Goal: Task Accomplishment & Management: Complete application form

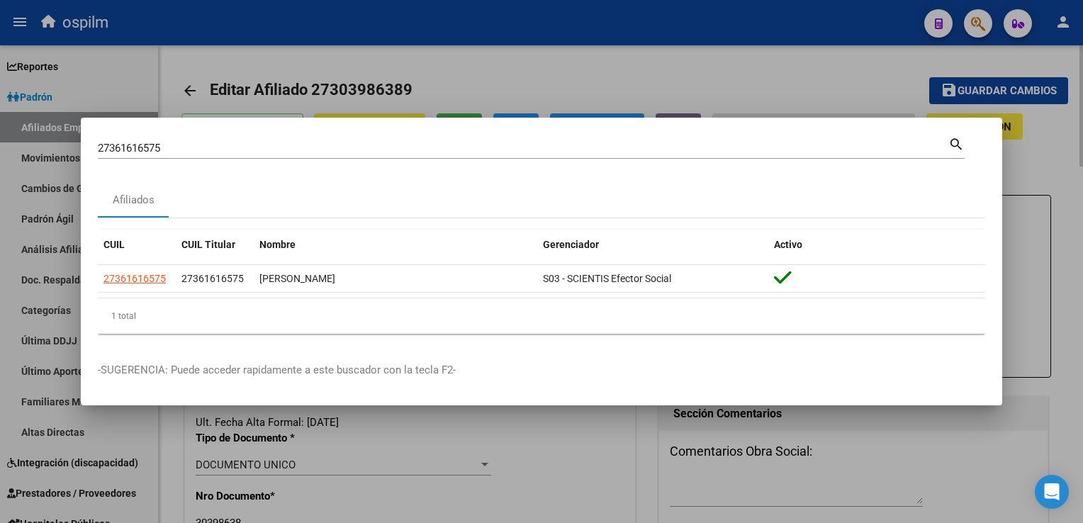
drag, startPoint x: 0, startPoint y: 0, endPoint x: 394, endPoint y: 106, distance: 408.3
click at [501, 84] on div at bounding box center [541, 261] width 1083 height 523
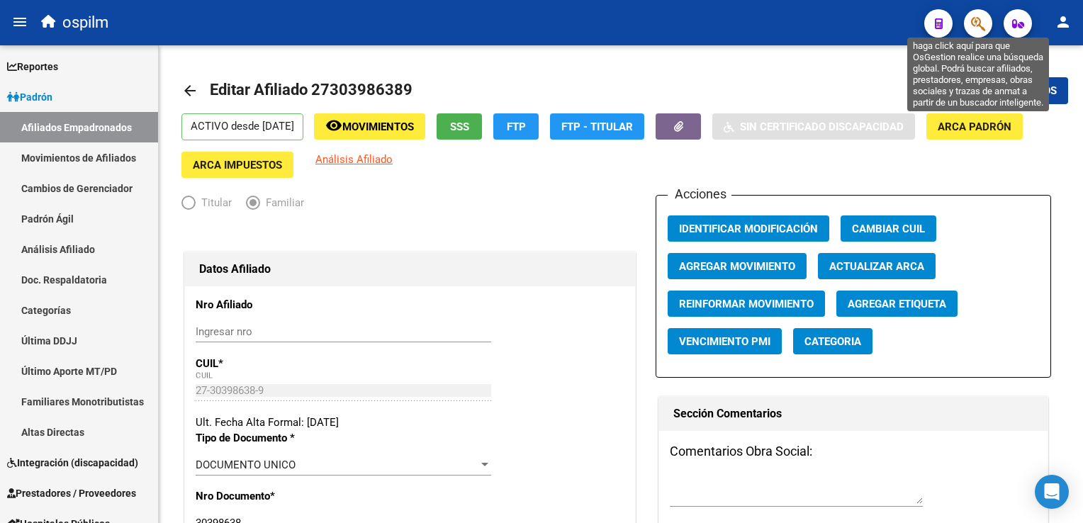
click at [978, 19] on icon "button" at bounding box center [978, 24] width 14 height 16
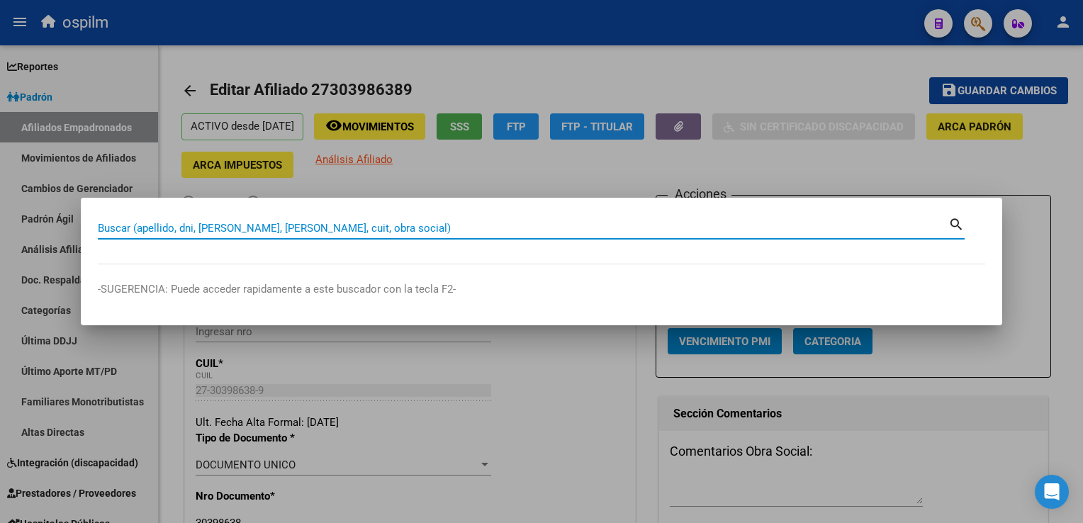
paste input "27530541075"
type input "27530541075"
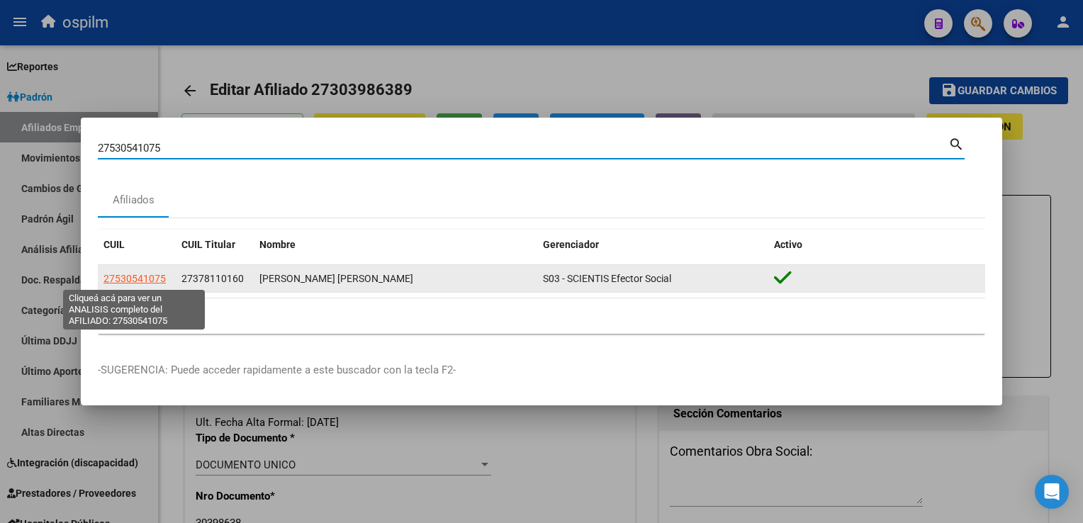
click at [139, 275] on span "27530541075" at bounding box center [135, 278] width 62 height 11
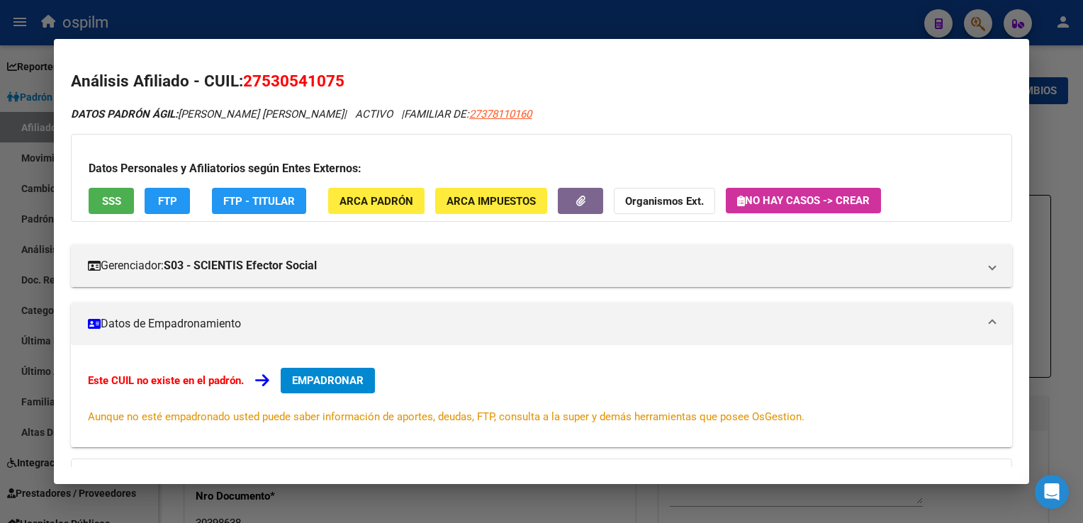
click at [99, 197] on button "SSS" at bounding box center [111, 201] width 45 height 26
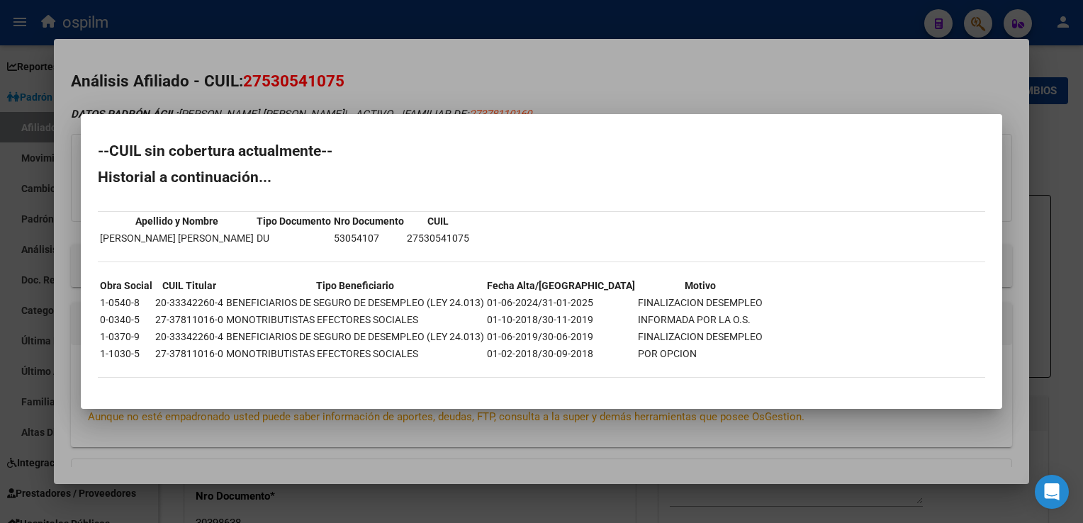
click at [440, 66] on div at bounding box center [541, 261] width 1083 height 523
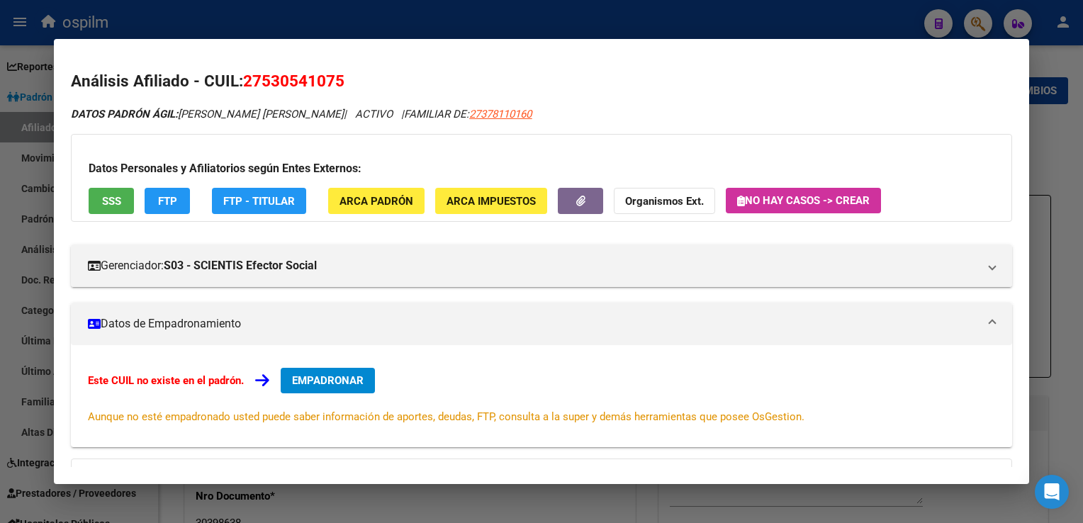
click at [156, 203] on button "FTP" at bounding box center [167, 201] width 45 height 26
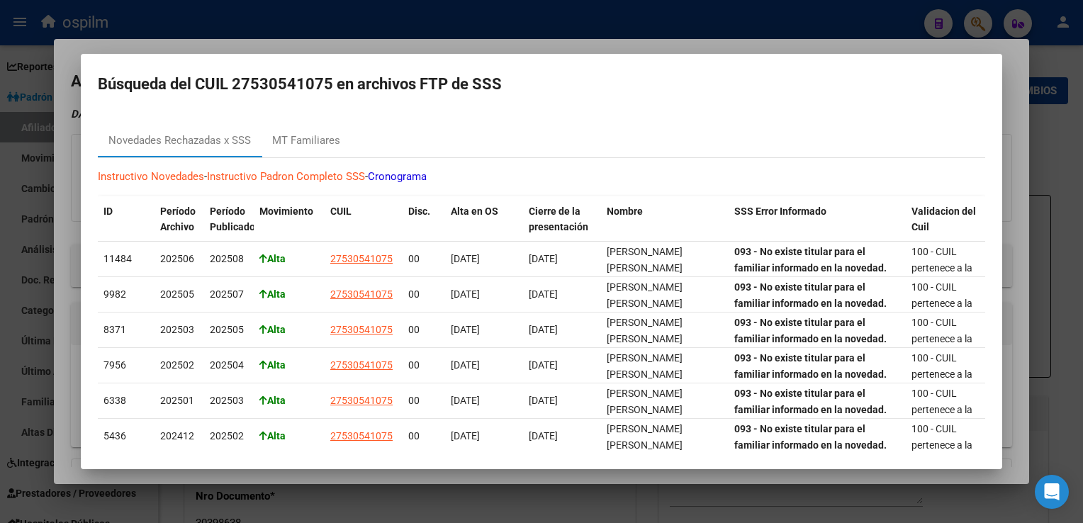
click at [377, 48] on div at bounding box center [541, 261] width 1083 height 523
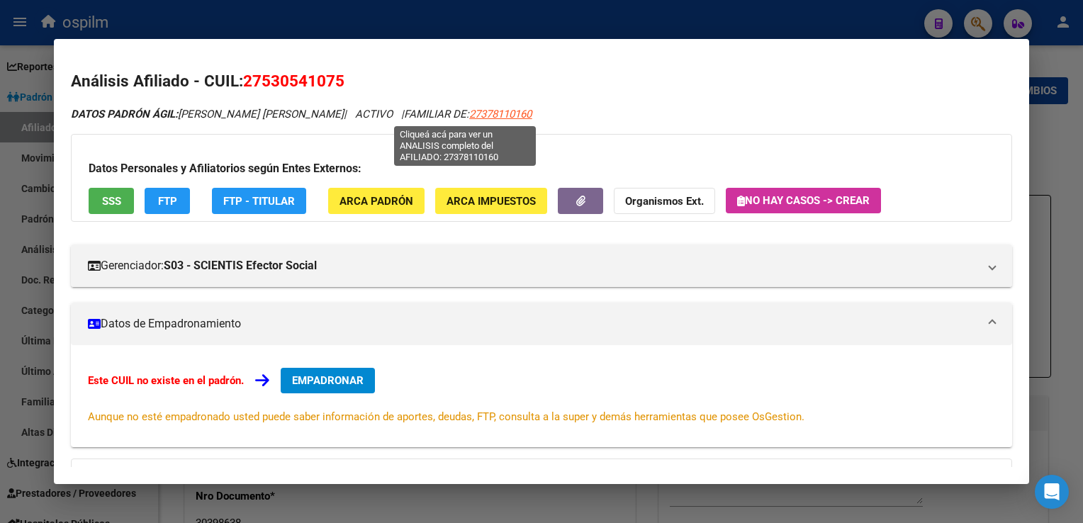
click at [469, 115] on span "27378110160" at bounding box center [500, 114] width 62 height 13
type textarea "27378110160"
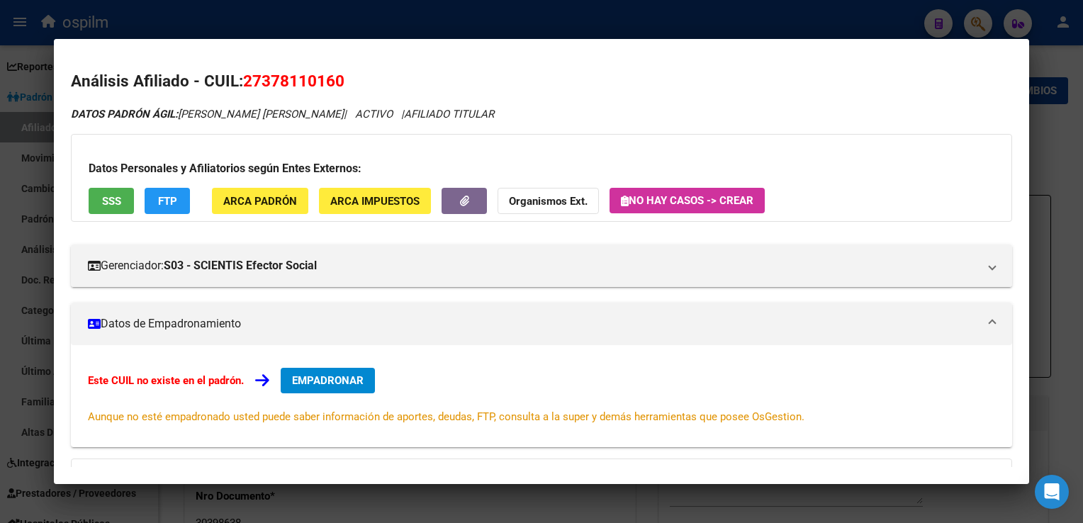
click at [108, 191] on button "SSS" at bounding box center [111, 201] width 45 height 26
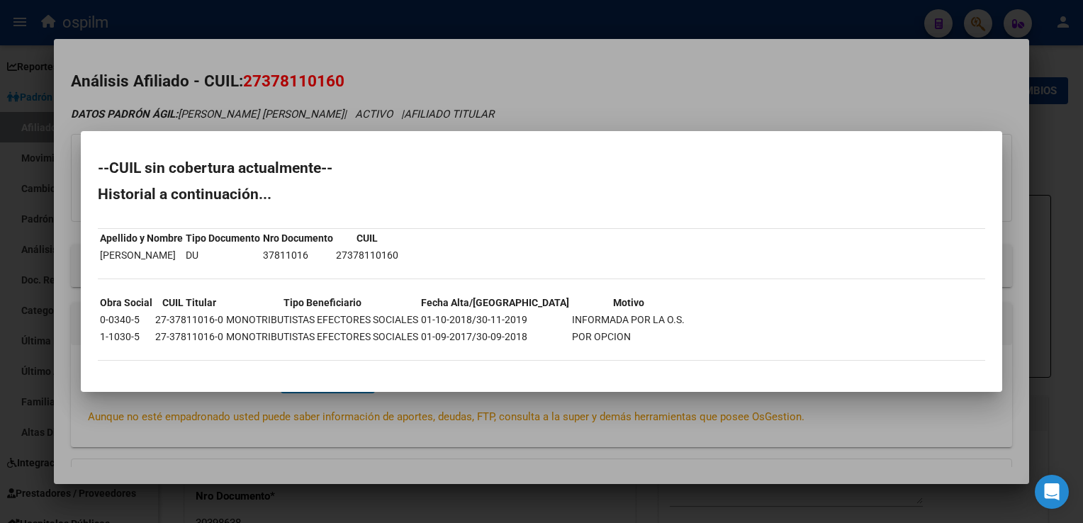
drag, startPoint x: 428, startPoint y: 92, endPoint x: 411, endPoint y: 96, distance: 16.9
click at [428, 92] on div at bounding box center [541, 261] width 1083 height 523
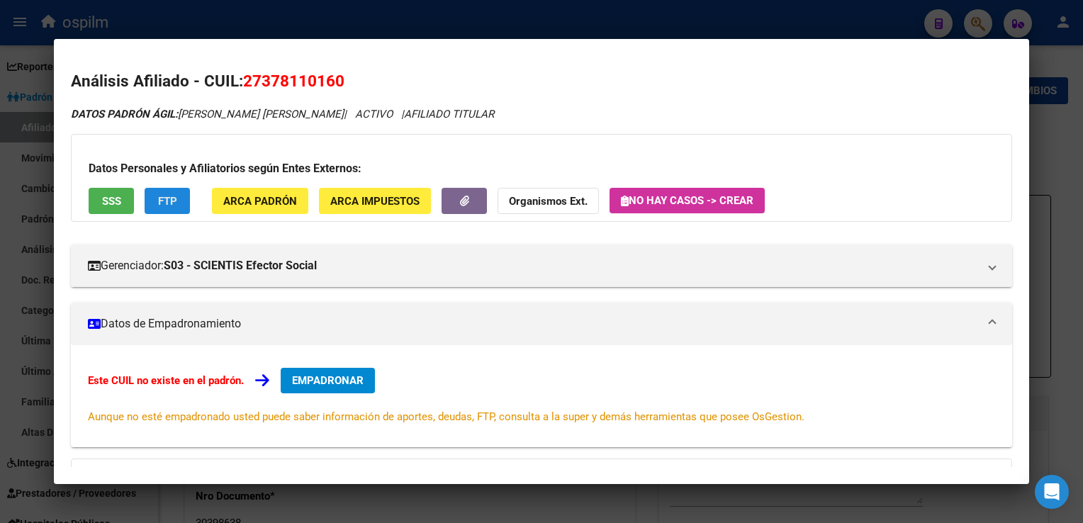
click at [174, 203] on span "FTP" at bounding box center [167, 201] width 19 height 13
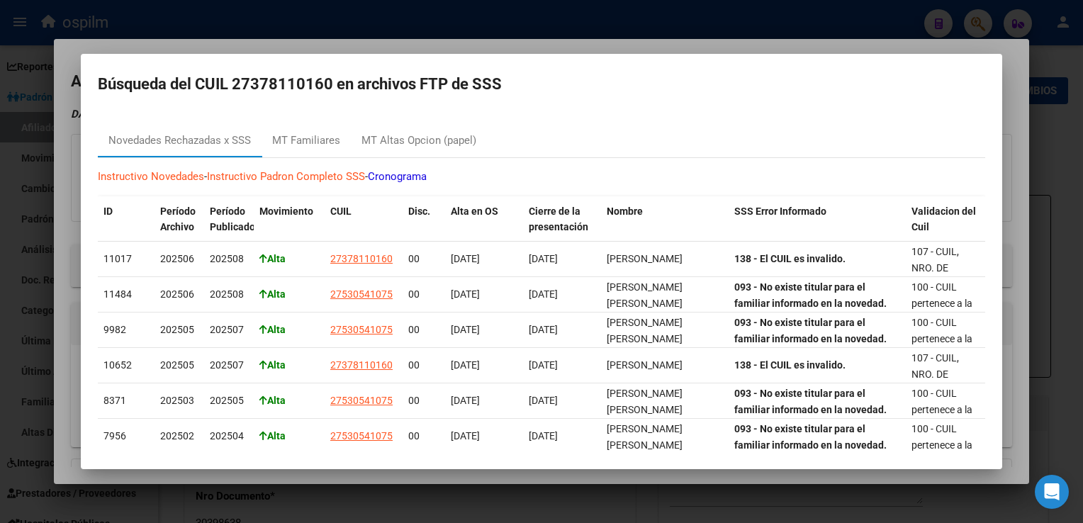
click at [394, 50] on div at bounding box center [541, 261] width 1083 height 523
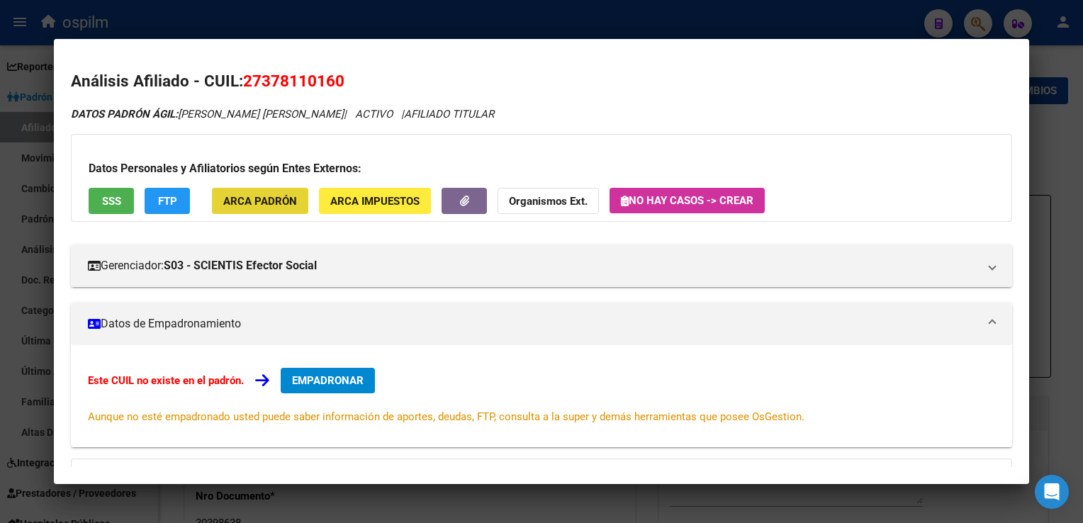
click at [284, 200] on span "ARCA Padrón" at bounding box center [260, 201] width 74 height 13
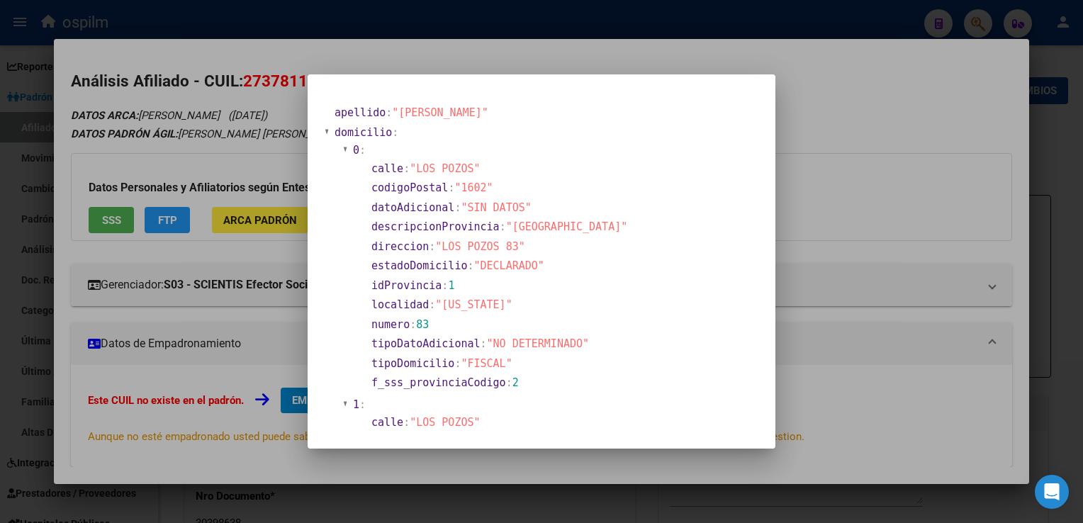
click at [610, 55] on div at bounding box center [541, 261] width 1083 height 523
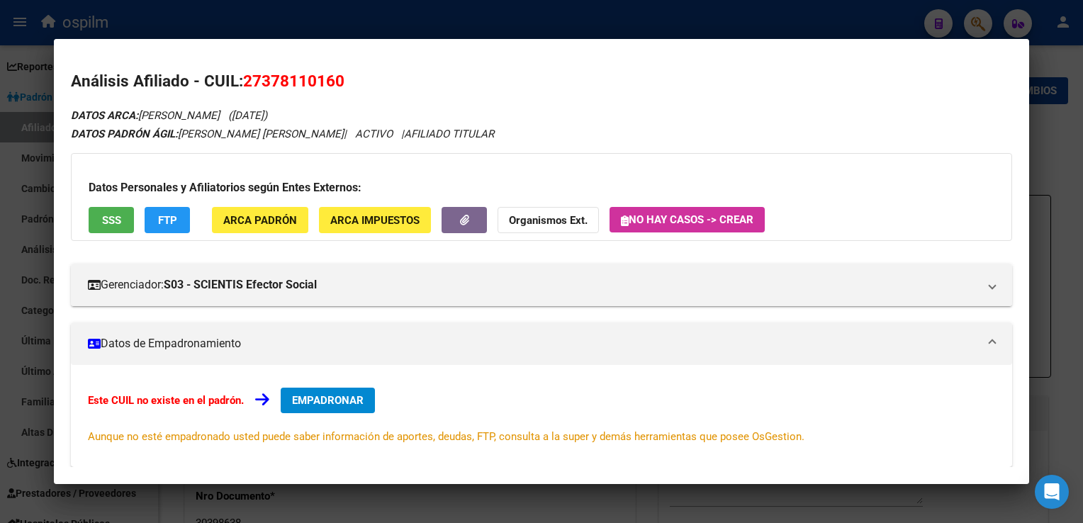
click at [1058, 141] on div at bounding box center [541, 261] width 1083 height 523
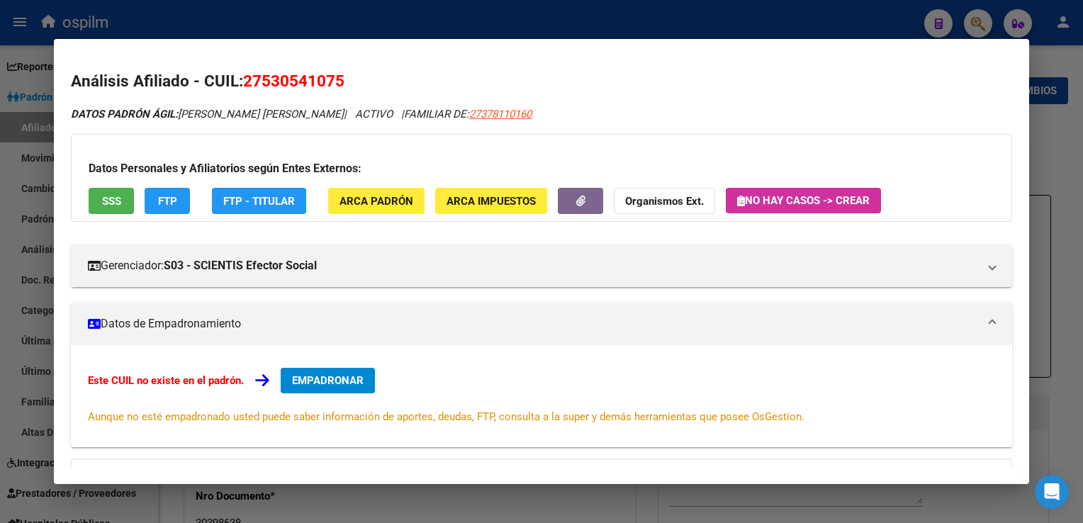
click at [380, 206] on span "ARCA Padrón" at bounding box center [377, 201] width 74 height 13
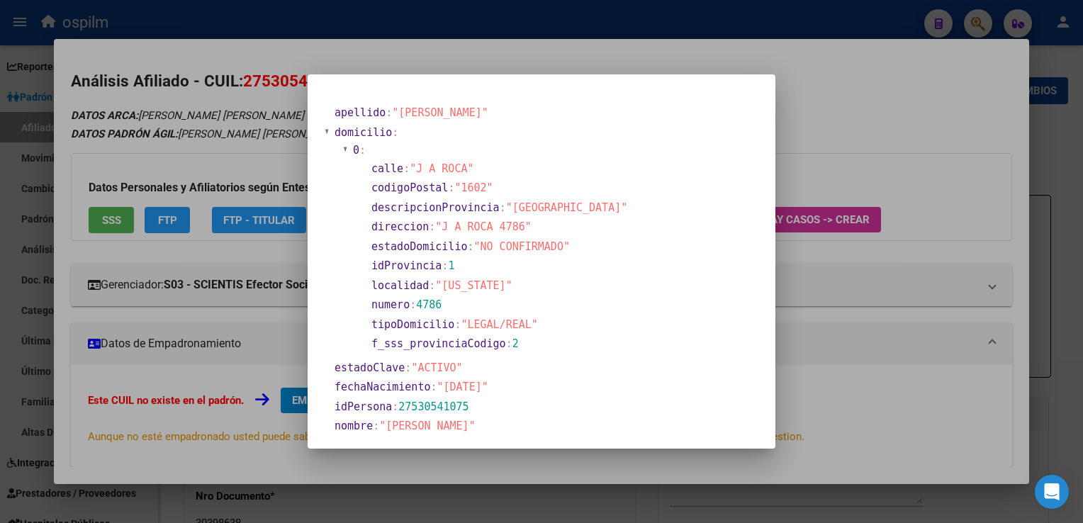
click at [598, 45] on div at bounding box center [541, 261] width 1083 height 523
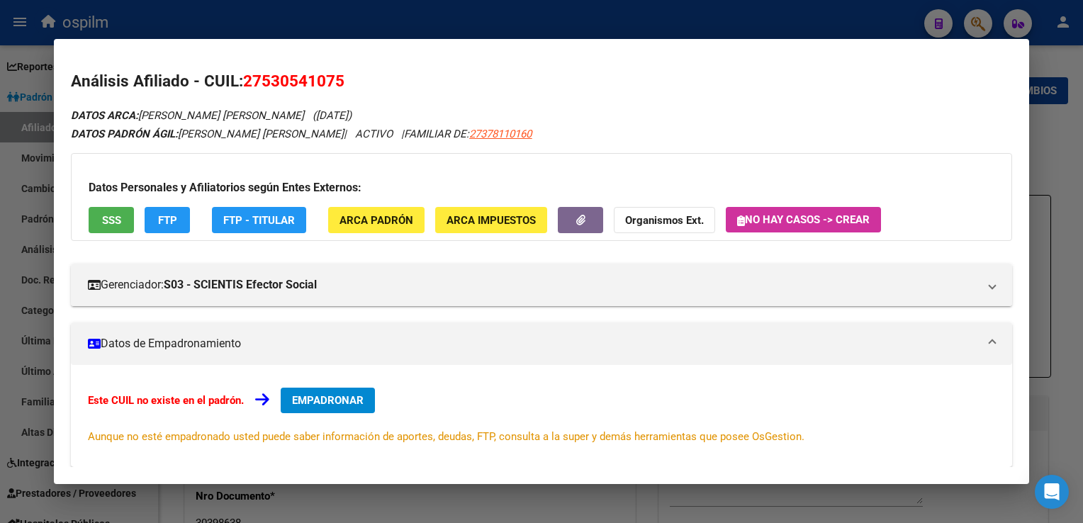
click at [449, 125] on div "DATOS ARCA: [PERSON_NAME] [PERSON_NAME] ([DATE]) DATOS PADRÓN ÁGIL: [PERSON_NAM…" at bounding box center [541, 388] width 941 height 565
drag, startPoint x: 449, startPoint y: 125, endPoint x: 460, endPoint y: 133, distance: 14.2
click at [469, 133] on span "27378110160" at bounding box center [500, 134] width 62 height 13
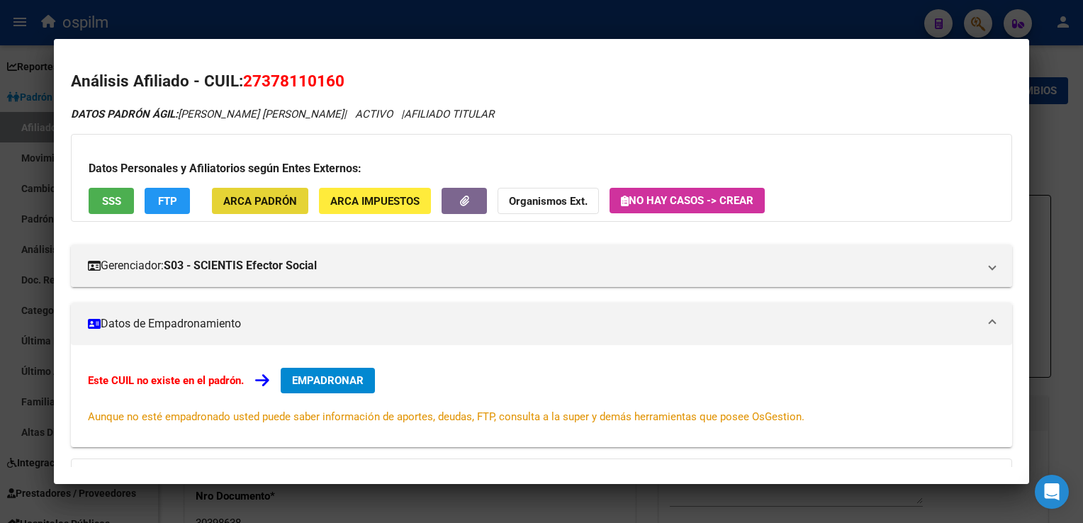
click at [261, 199] on span "ARCA Padrón" at bounding box center [260, 201] width 74 height 13
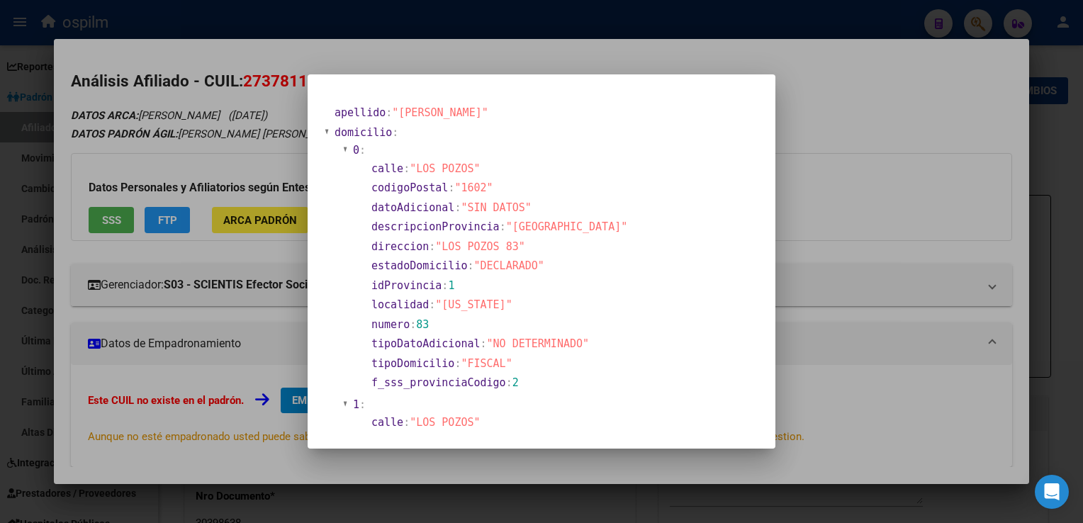
click at [775, 55] on div at bounding box center [541, 261] width 1083 height 523
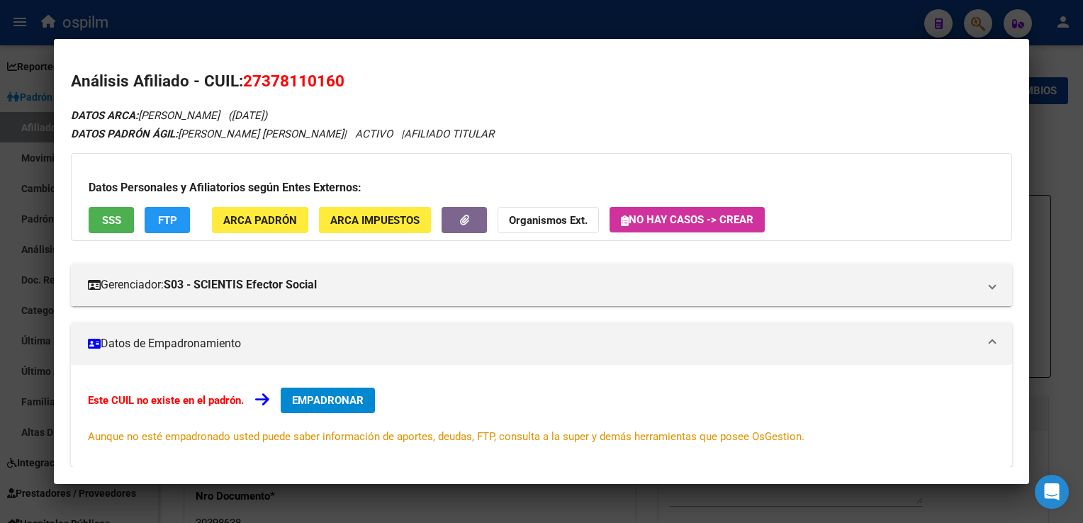
click at [335, 396] on span "EMPADRONAR" at bounding box center [328, 400] width 72 height 13
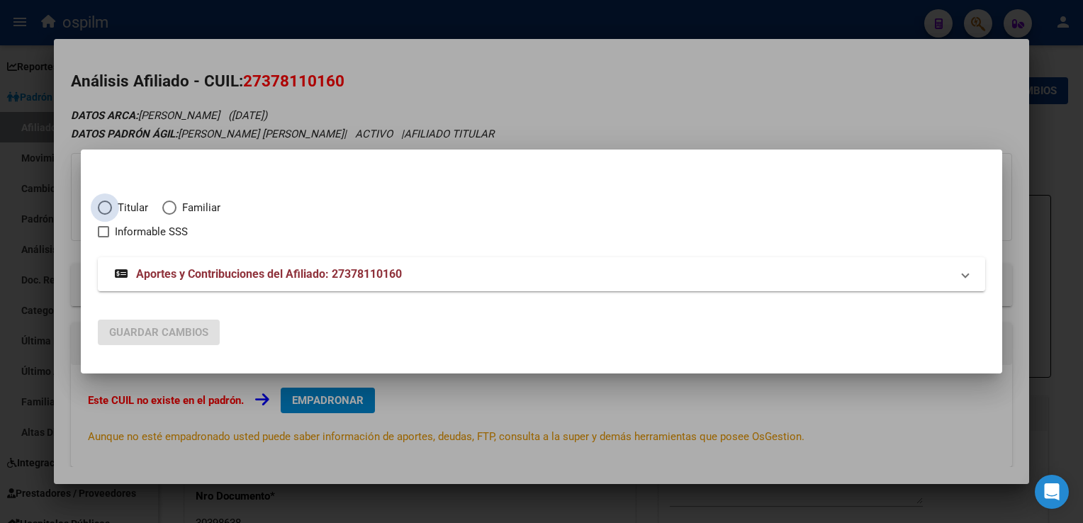
click at [122, 206] on span "Titular" at bounding box center [130, 208] width 36 height 16
click at [112, 206] on input "Titular" at bounding box center [105, 208] width 14 height 14
radio input "true"
checkbox input "true"
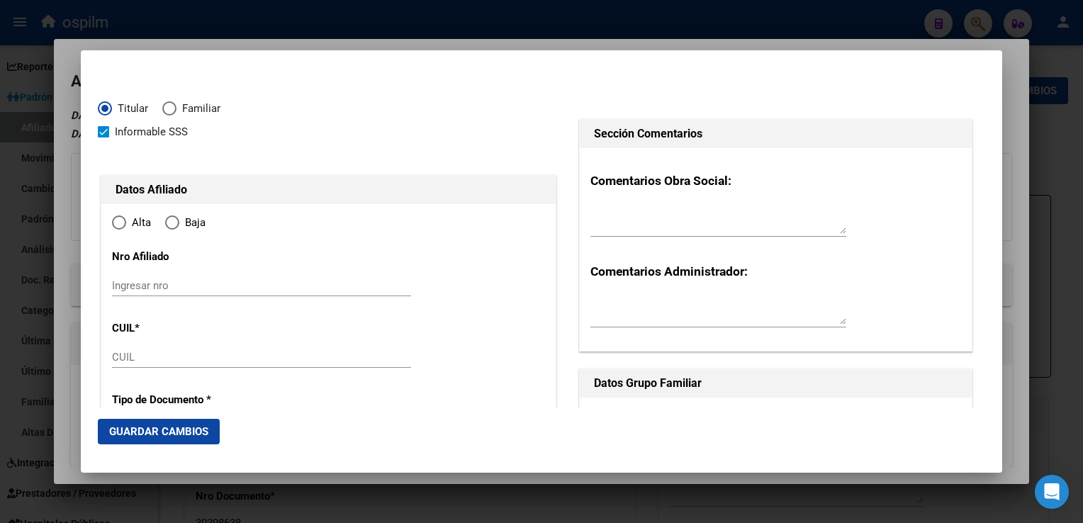
type input "27-37811016-0"
type input "37811016"
type input "[PERSON_NAME]"
type input "[DATE]"
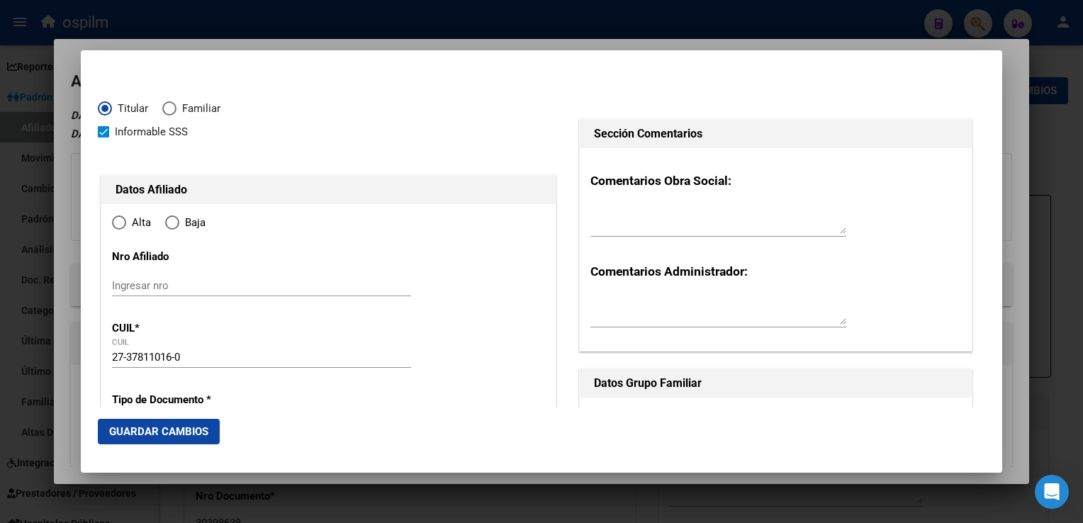
type input "[US_STATE]"
type input "1602"
type input "LOS POZOS"
type input "83"
click at [105, 133] on span at bounding box center [103, 131] width 11 height 11
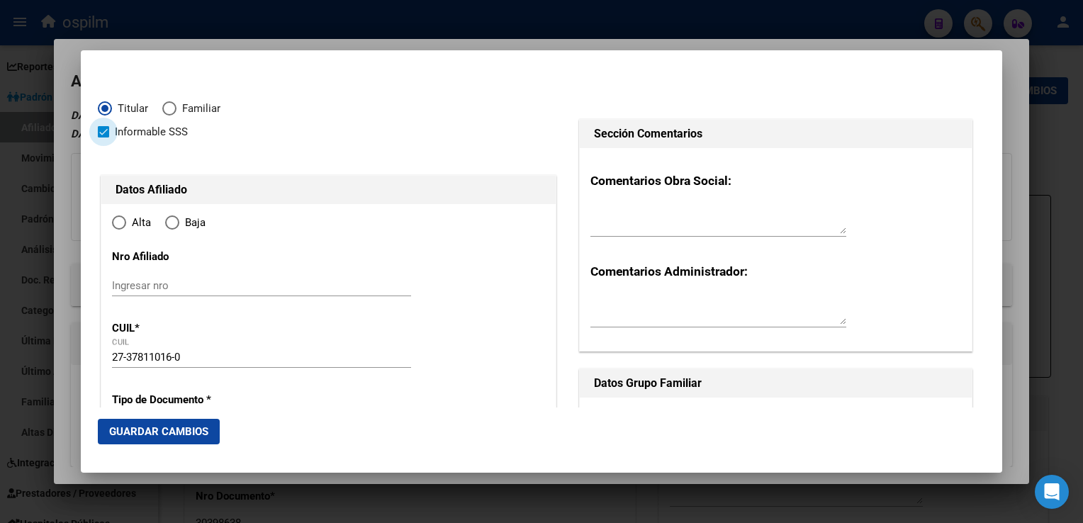
click at [104, 138] on input "Informable SSS" at bounding box center [103, 138] width 1 height 1
checkbox input "false"
radio input "true"
click at [165, 221] on span "Elija una opción" at bounding box center [172, 223] width 14 height 14
click at [165, 221] on input "Baja" at bounding box center [172, 223] width 14 height 14
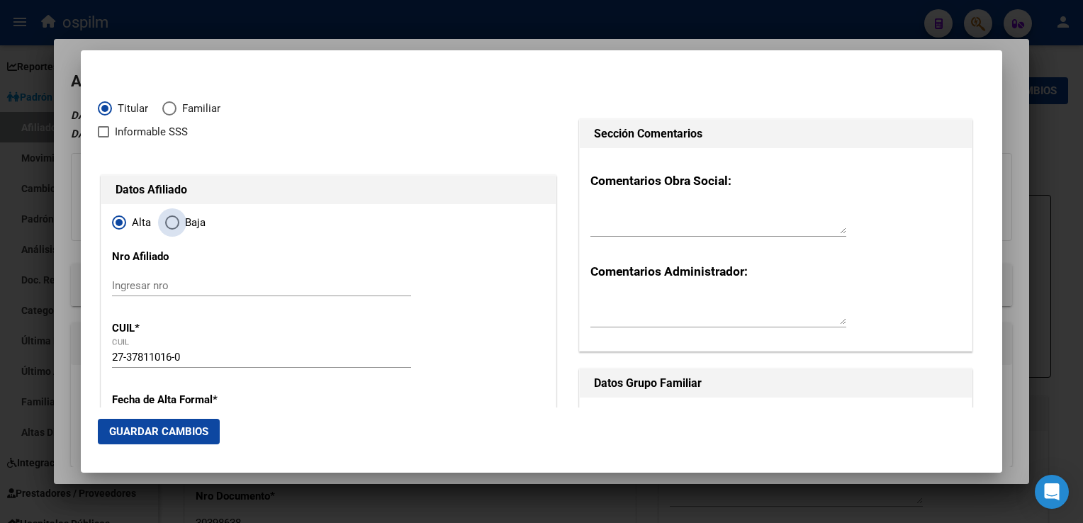
radio input "true"
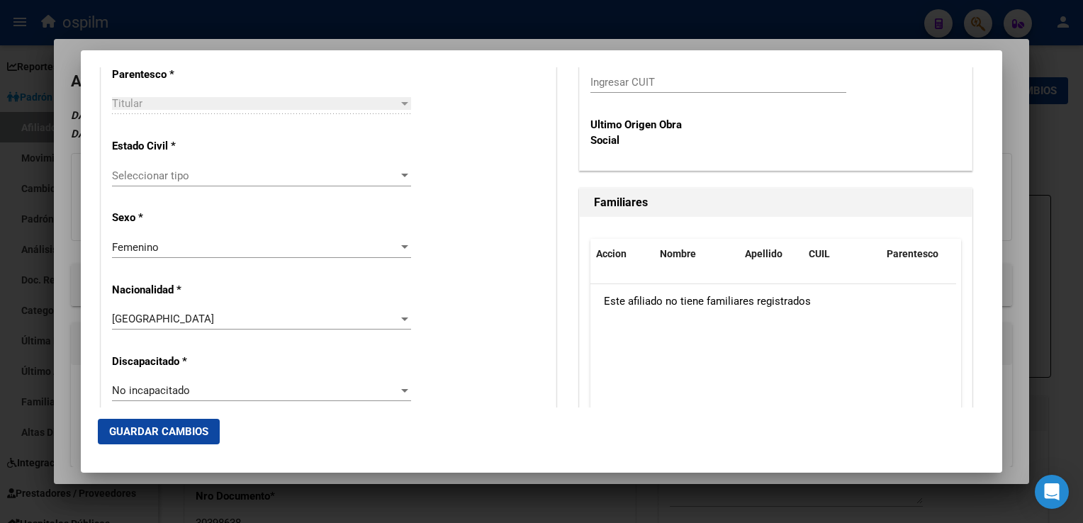
scroll to position [720, 0]
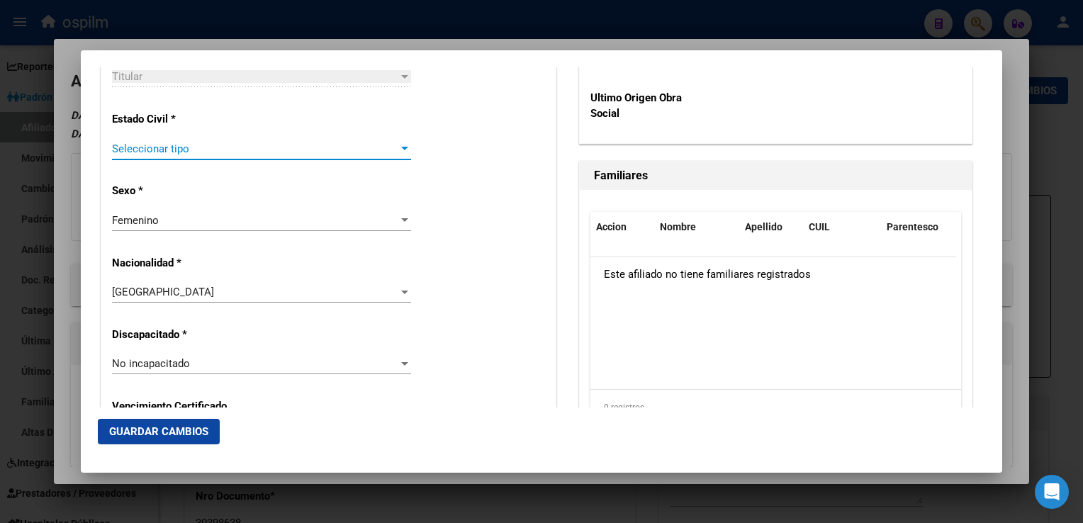
click at [184, 148] on span "Seleccionar tipo" at bounding box center [255, 149] width 286 height 13
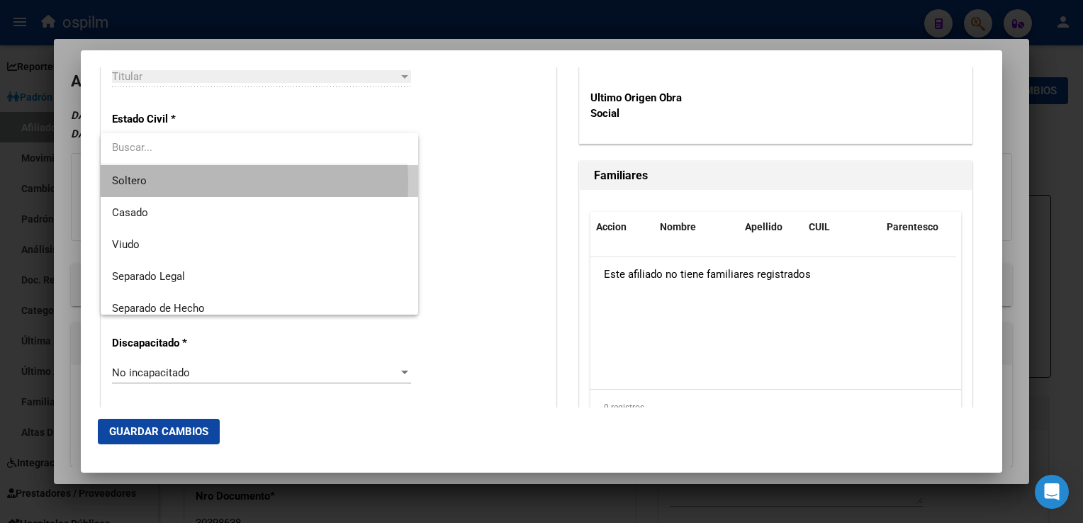
click at [155, 183] on span "Soltero" at bounding box center [259, 181] width 295 height 32
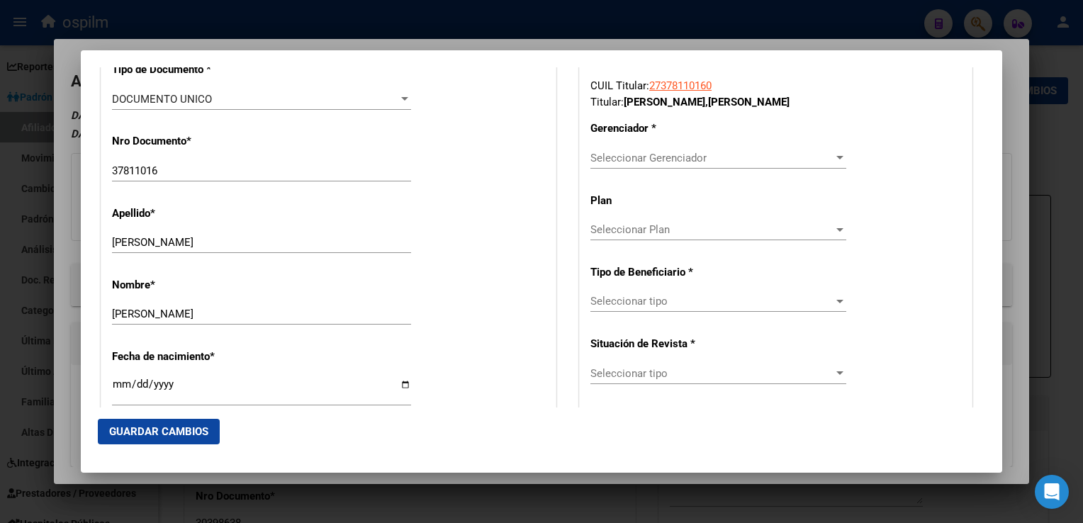
scroll to position [264, 0]
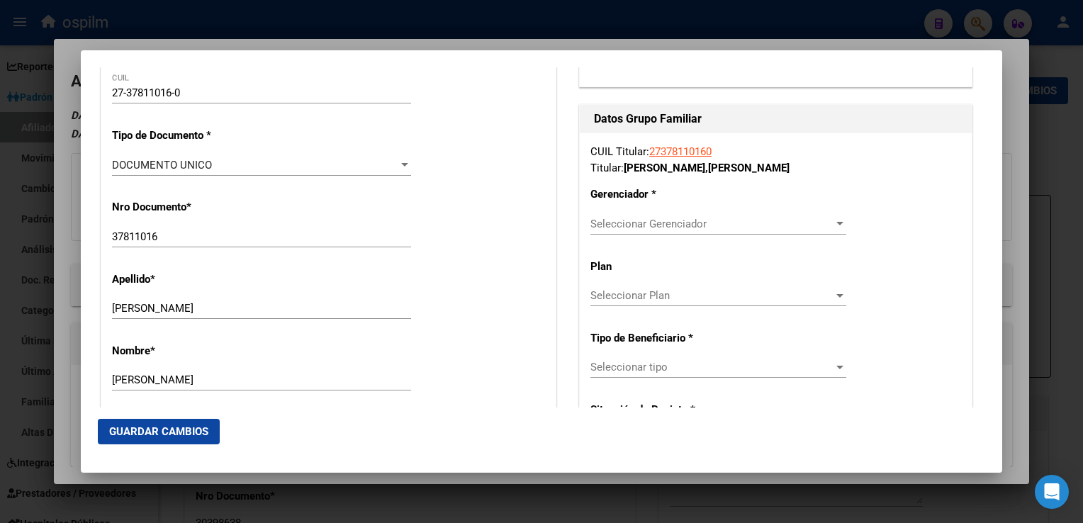
click at [654, 216] on div "Seleccionar Gerenciador Seleccionar Gerenciador" at bounding box center [719, 223] width 256 height 21
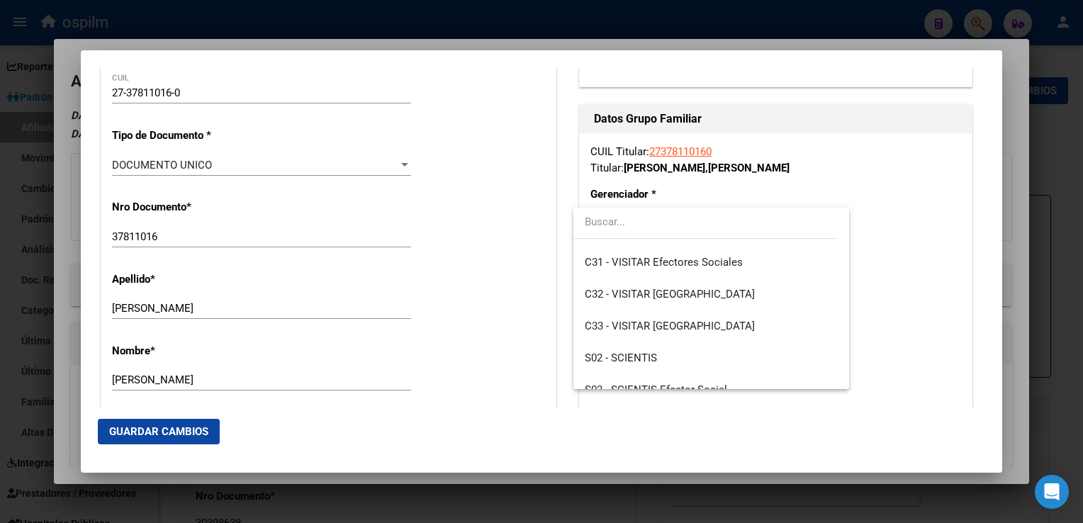
scroll to position [162, 0]
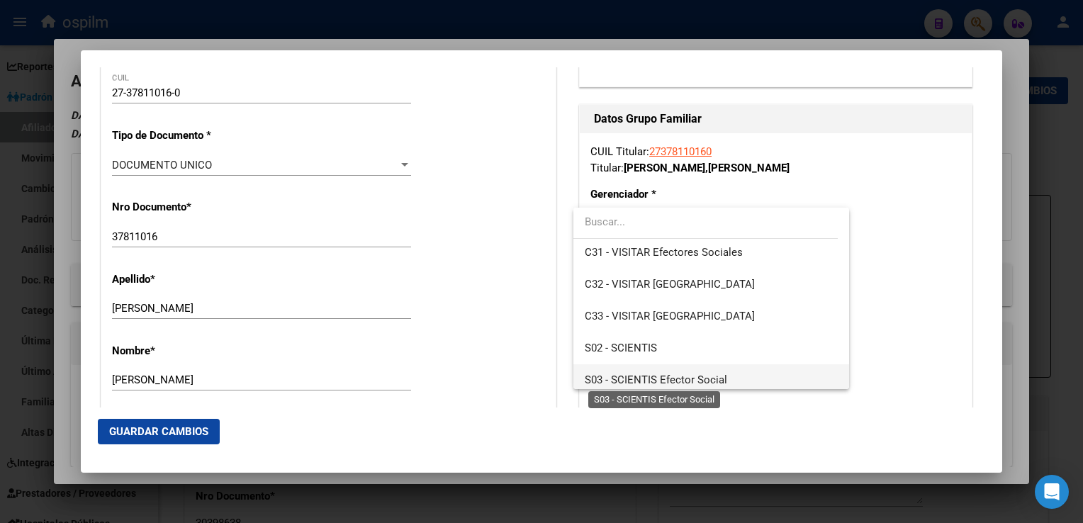
click at [691, 380] on span "S03 - SCIENTIS Efector Social" at bounding box center [656, 380] width 143 height 13
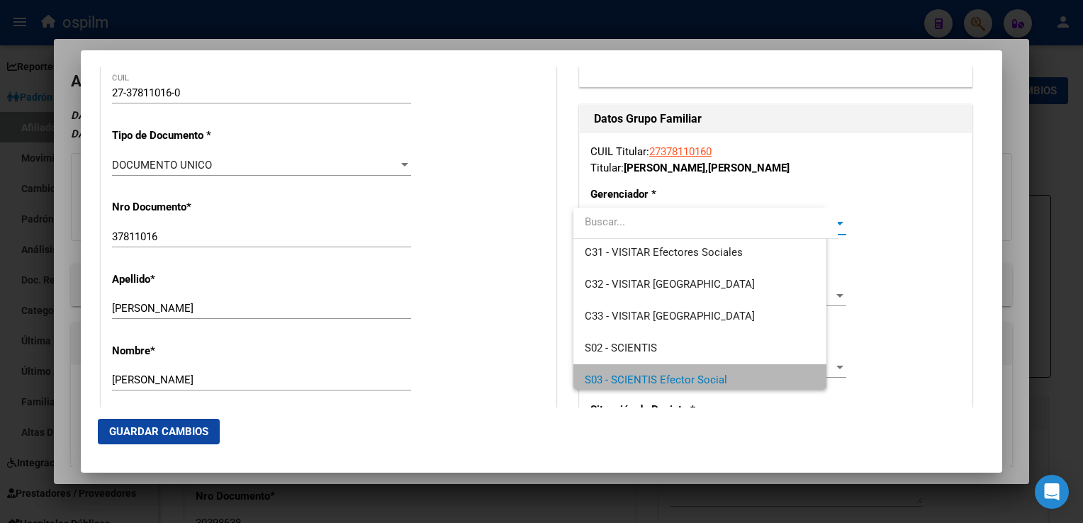
scroll to position [169, 0]
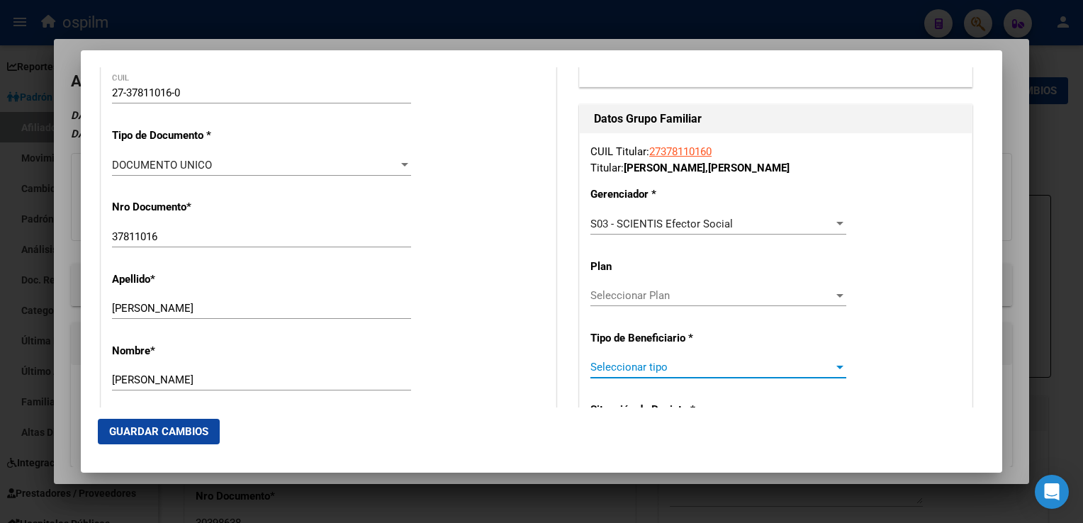
click at [632, 362] on span "Seleccionar tipo" at bounding box center [712, 367] width 243 height 13
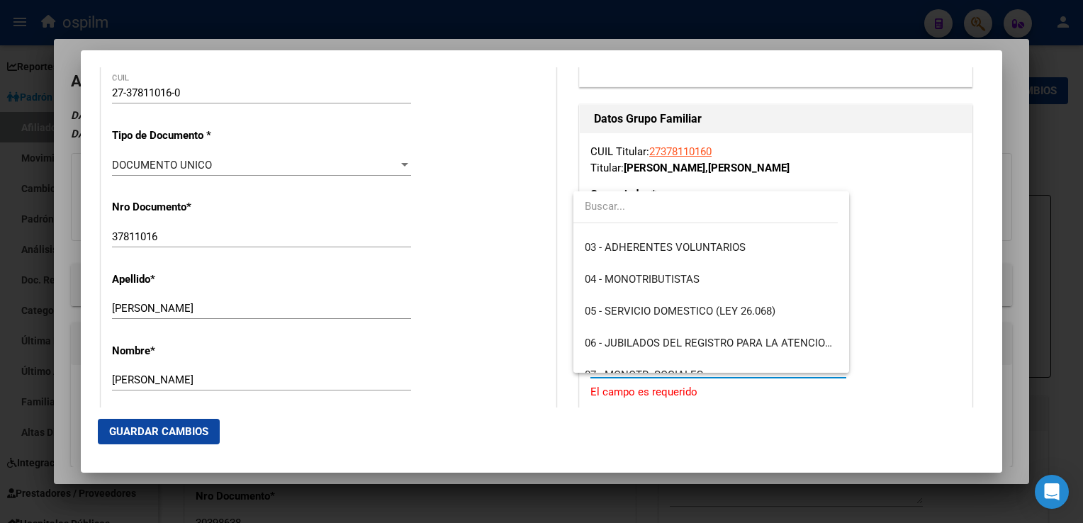
scroll to position [114, 0]
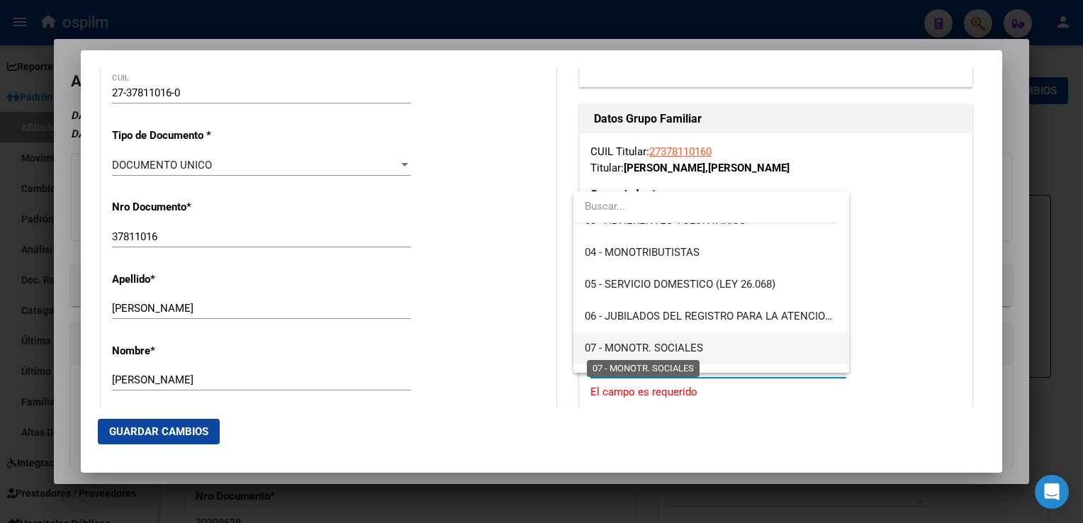
click at [635, 352] on span "07 - MONOTR. SOCIALES" at bounding box center [644, 348] width 118 height 13
type input "27-37811016-0"
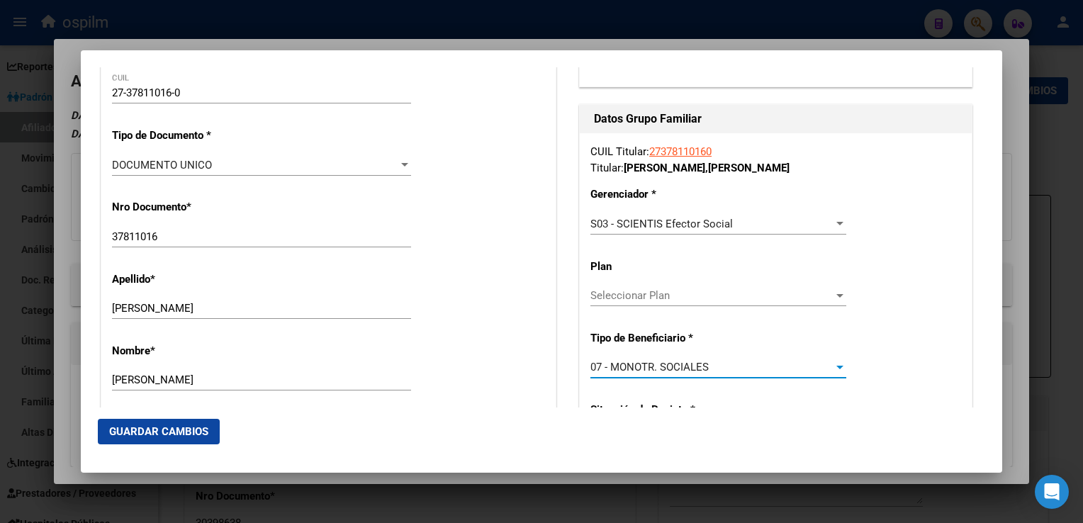
scroll to position [927, 0]
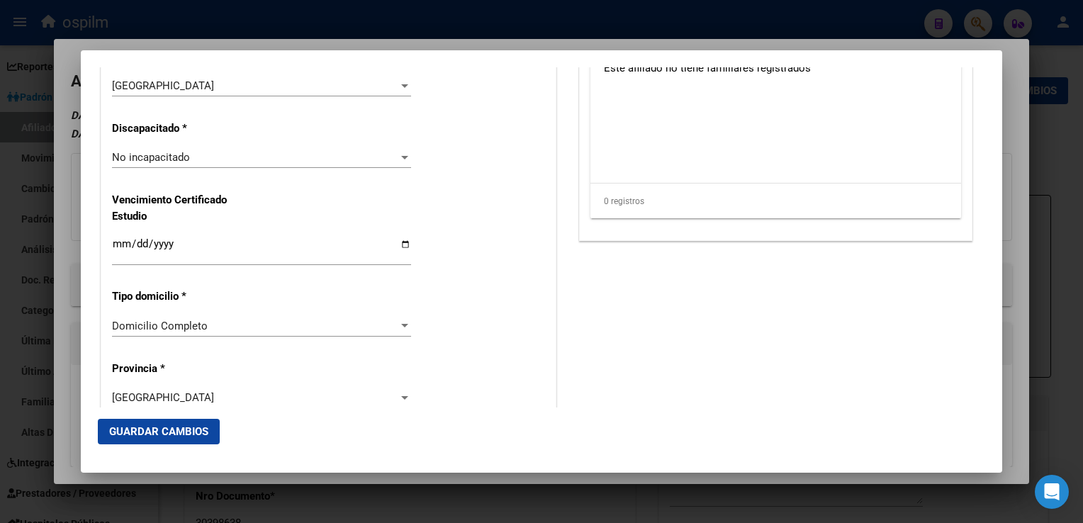
click at [184, 427] on span "Guardar Cambios" at bounding box center [158, 431] width 99 height 13
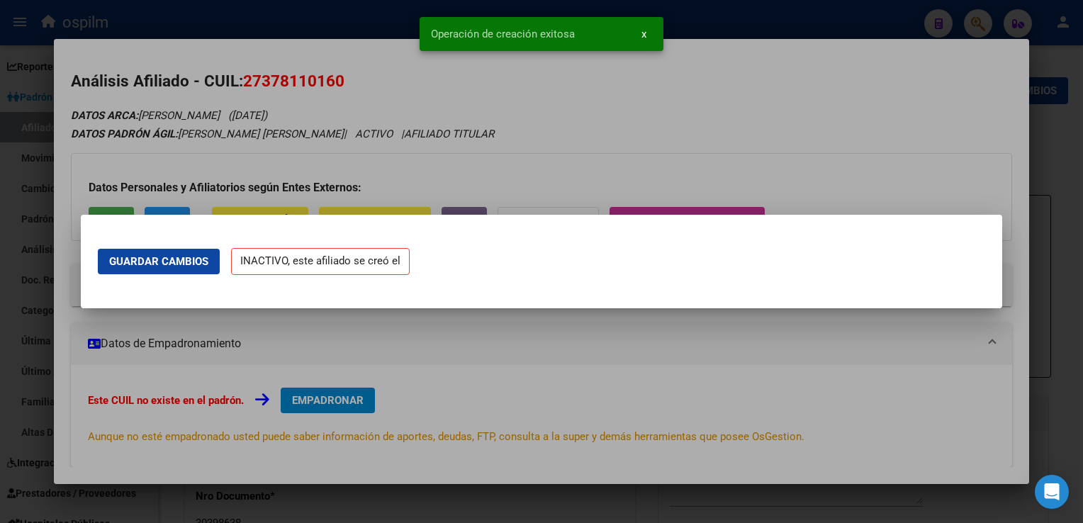
scroll to position [0, 0]
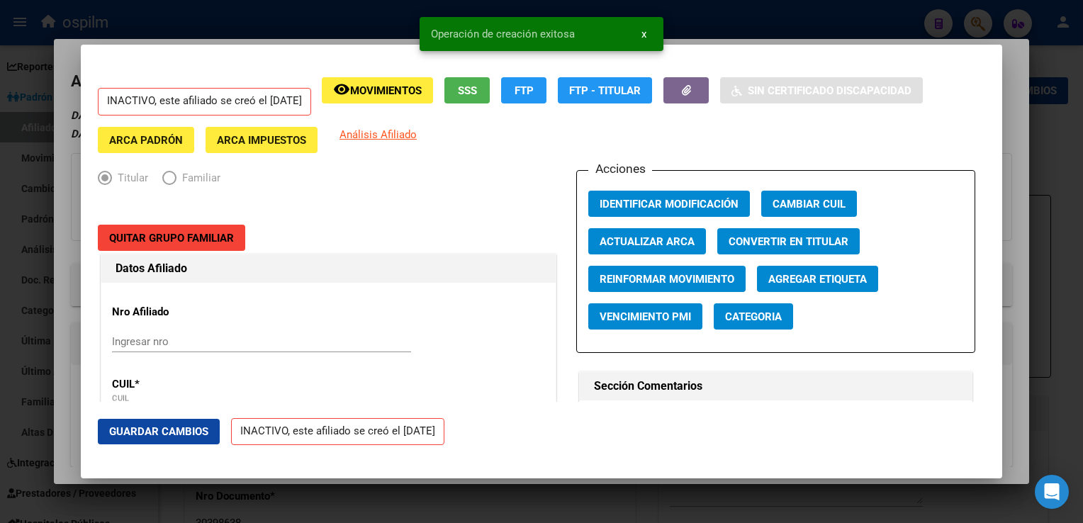
click at [1008, 51] on div at bounding box center [541, 261] width 1083 height 523
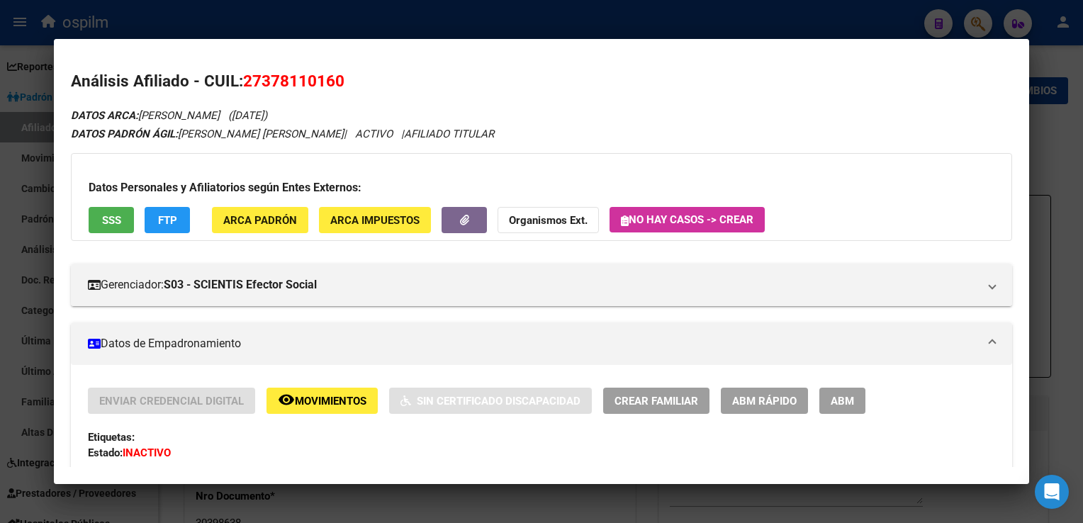
click at [371, 21] on div at bounding box center [541, 261] width 1083 height 523
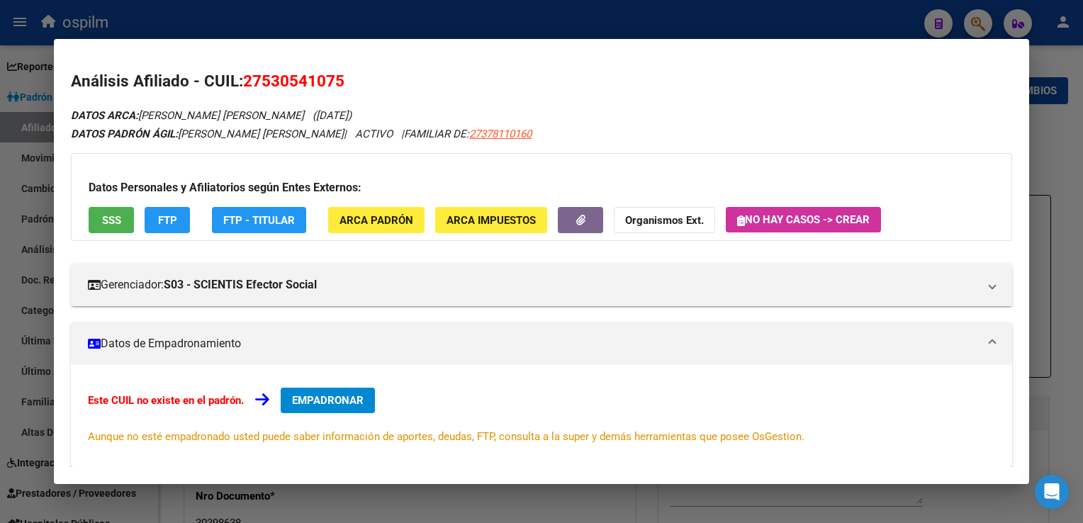
click at [562, 21] on div at bounding box center [541, 261] width 1083 height 523
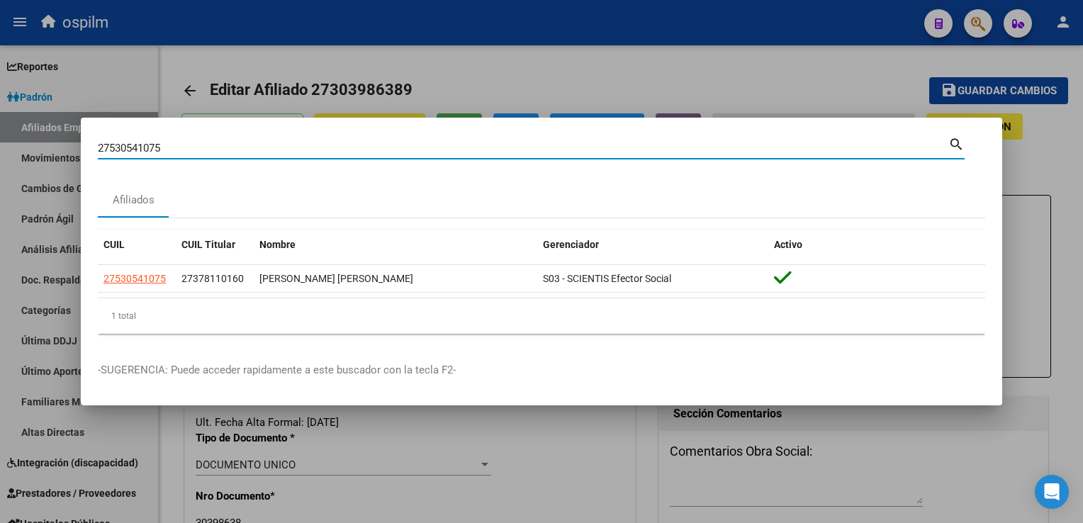
drag, startPoint x: 185, startPoint y: 153, endPoint x: 50, endPoint y: 167, distance: 136.2
click at [1, 177] on div "27530541075 Buscar (apellido, dni, cuil, nro traspaso, cuit, obra social) searc…" at bounding box center [541, 261] width 1083 height 523
paste input "045746864"
type input "20457468645"
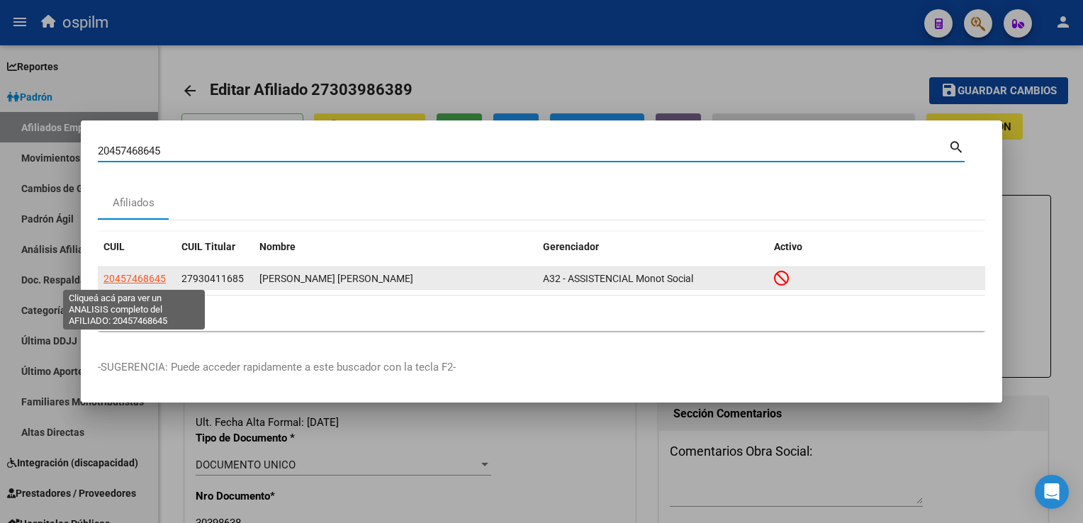
click at [128, 275] on span "20457468645" at bounding box center [135, 278] width 62 height 11
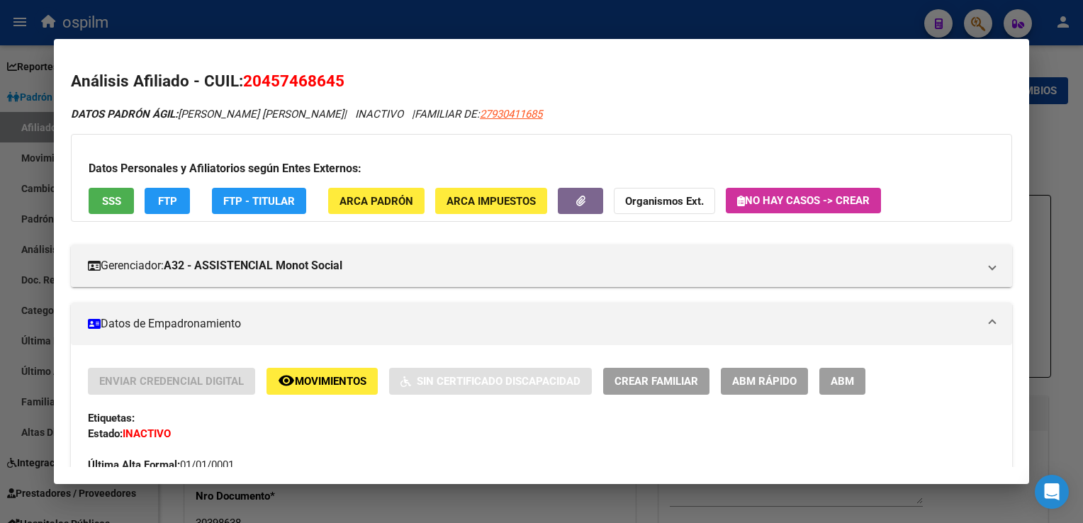
click at [311, 373] on button "remove_red_eye Movimientos" at bounding box center [322, 381] width 111 height 26
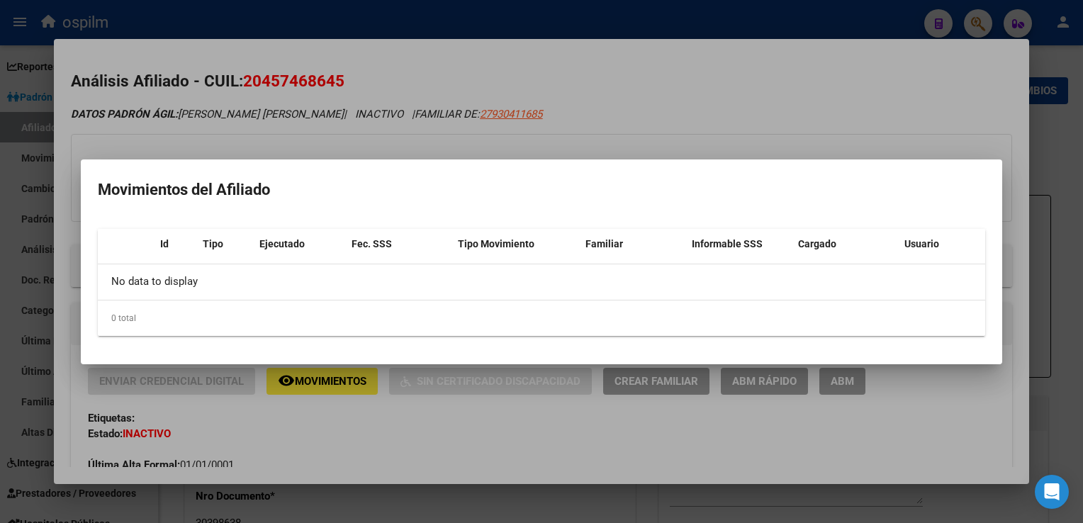
click at [480, 75] on div at bounding box center [541, 261] width 1083 height 523
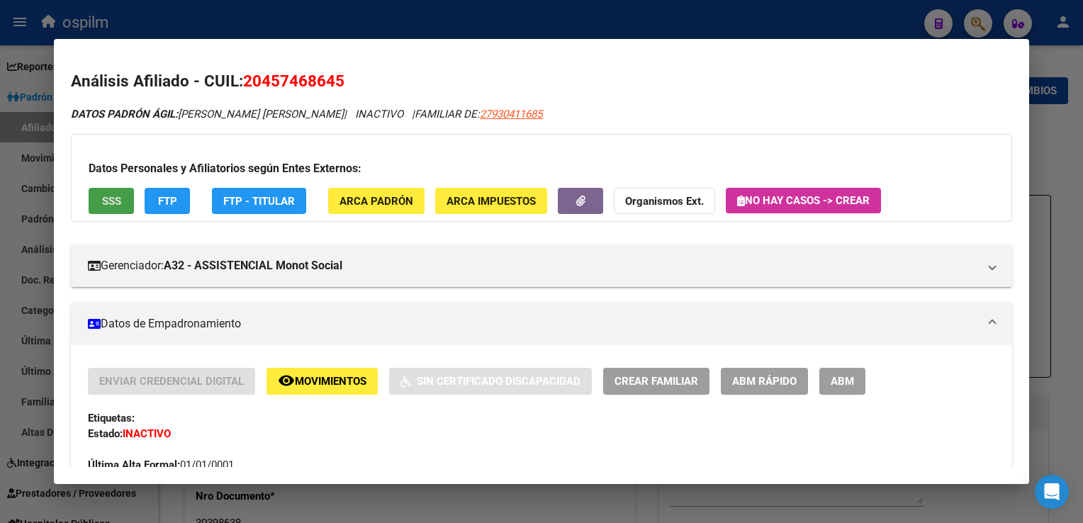
click at [121, 208] on span "SSS" at bounding box center [111, 201] width 19 height 13
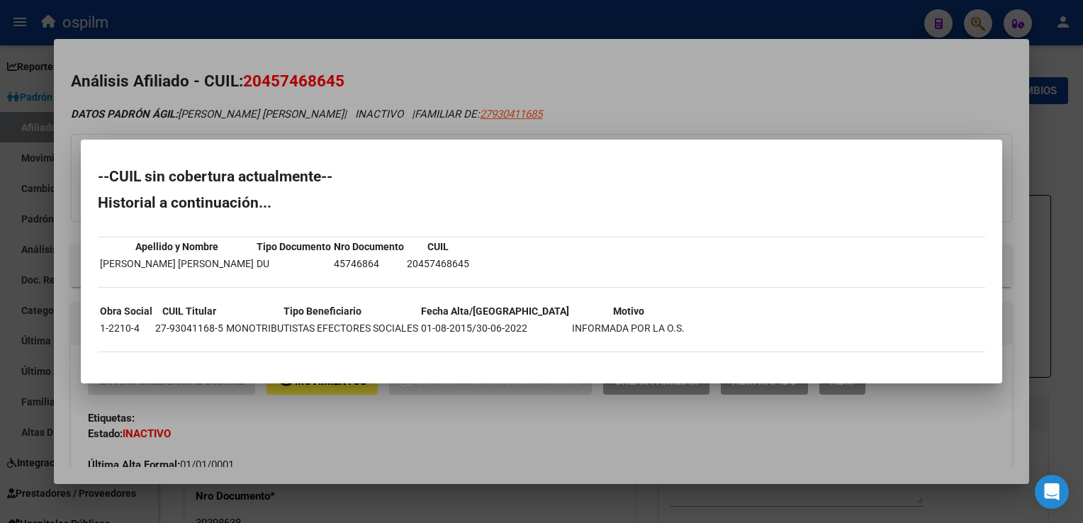
click at [452, 80] on div at bounding box center [541, 261] width 1083 height 523
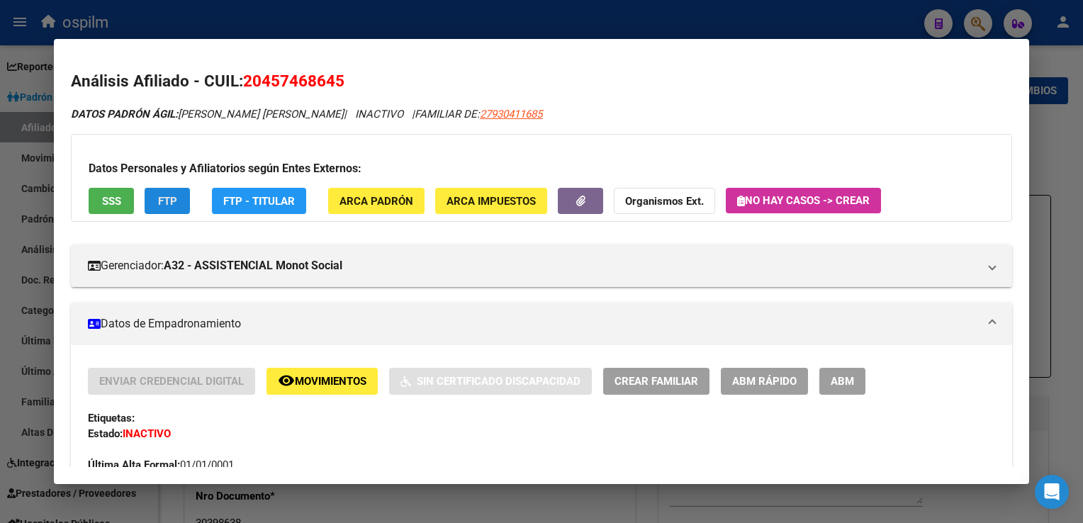
click at [165, 205] on span "FTP" at bounding box center [167, 201] width 19 height 13
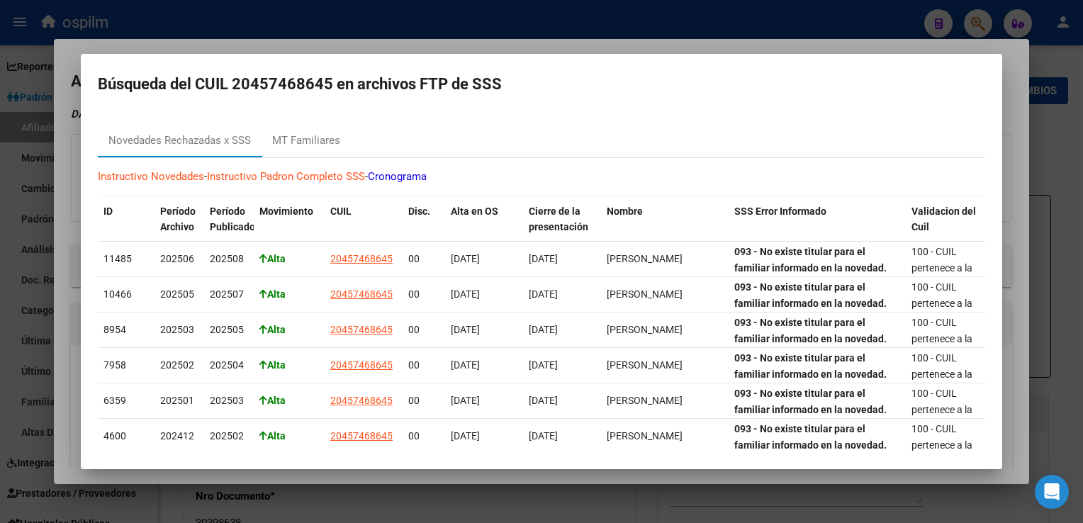
click at [459, 44] on div at bounding box center [541, 261] width 1083 height 523
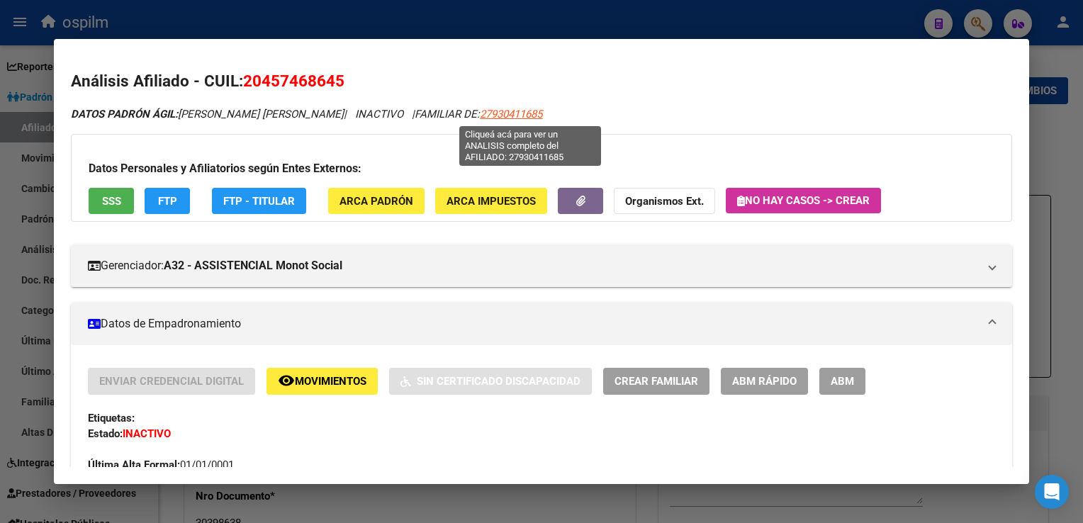
click at [506, 113] on span "27930411685" at bounding box center [511, 114] width 62 height 13
type textarea "27930411685"
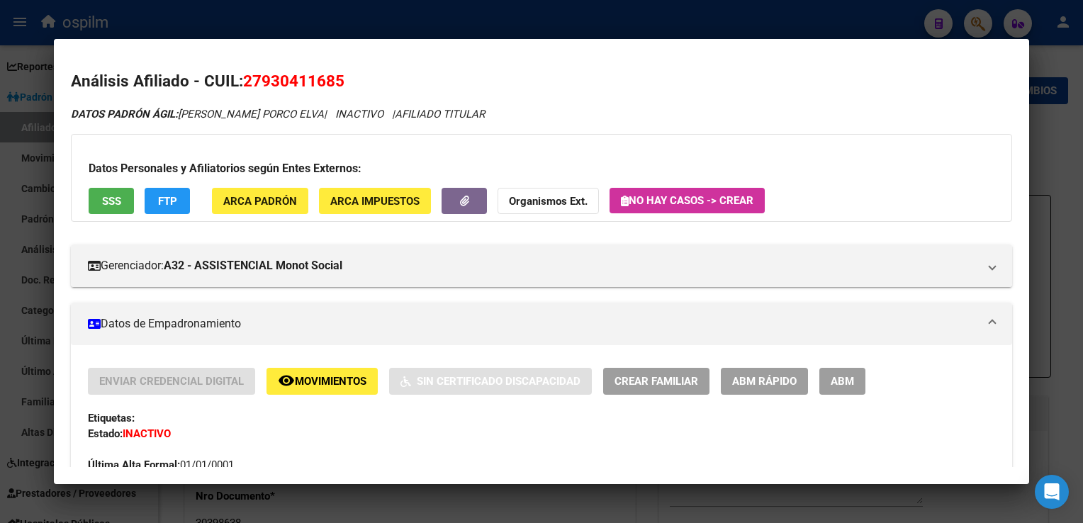
click at [165, 190] on button "FTP" at bounding box center [167, 201] width 45 height 26
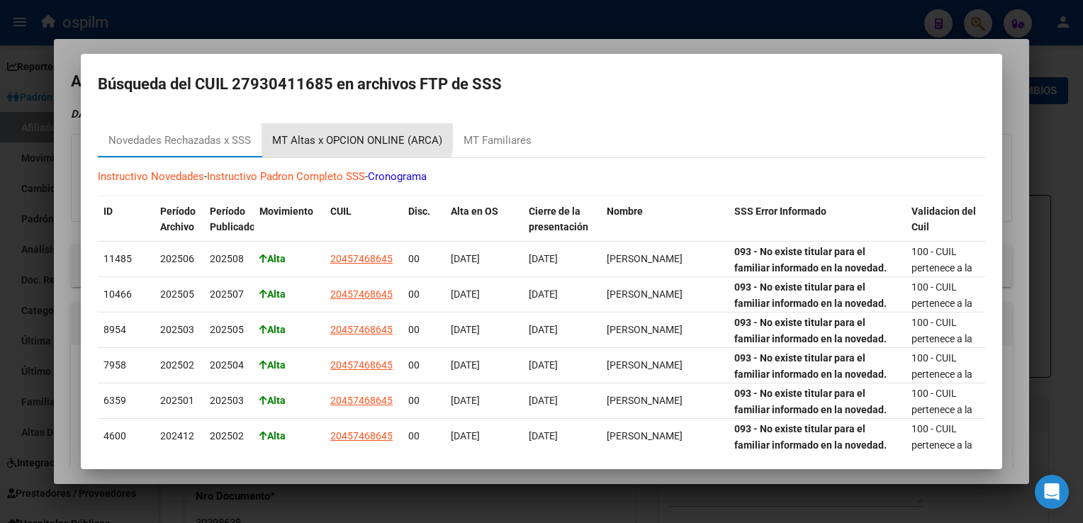
click at [354, 138] on div "MT Altas x OPCION ONLINE (ARCA)" at bounding box center [357, 141] width 170 height 16
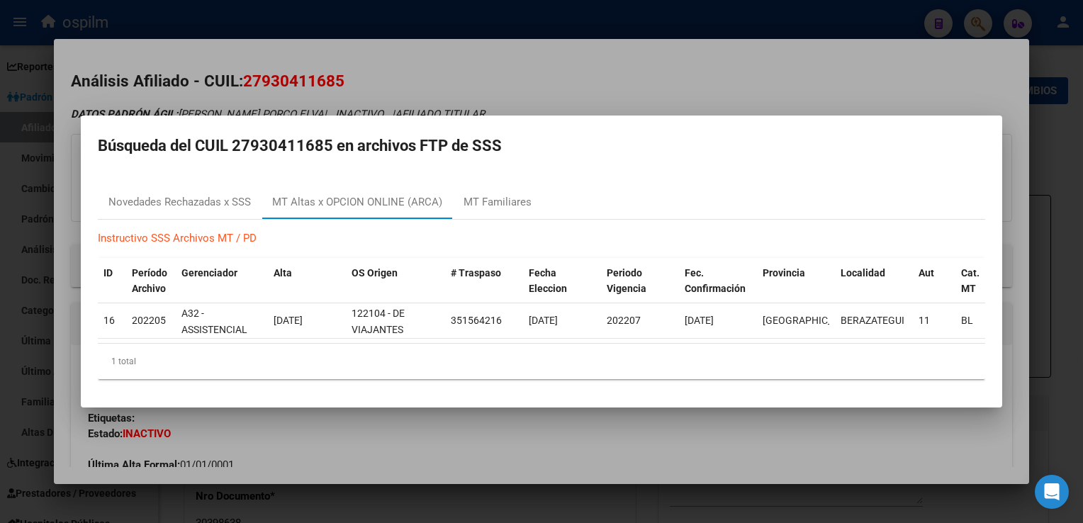
click at [456, 61] on div at bounding box center [541, 261] width 1083 height 523
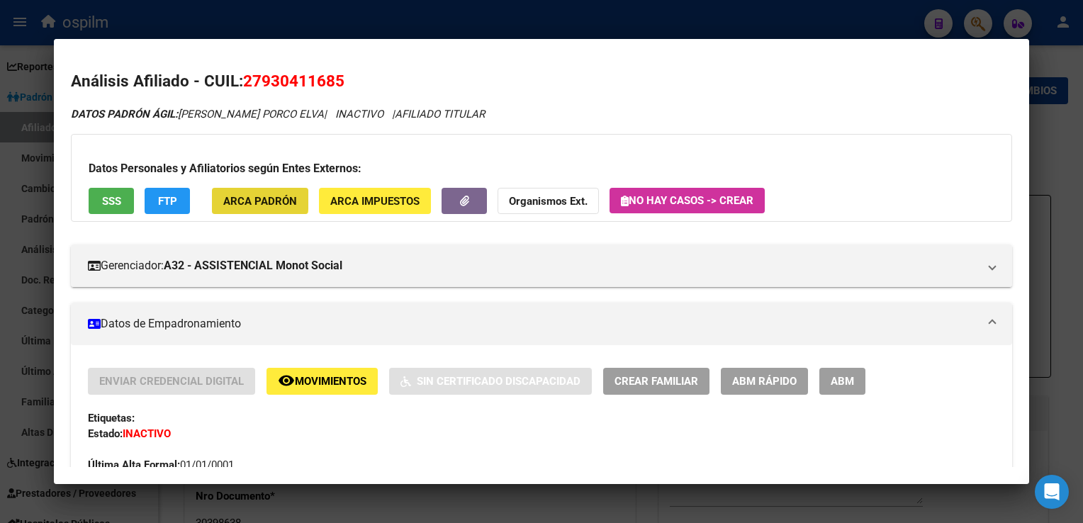
click at [244, 196] on span "ARCA Padrón" at bounding box center [260, 201] width 74 height 13
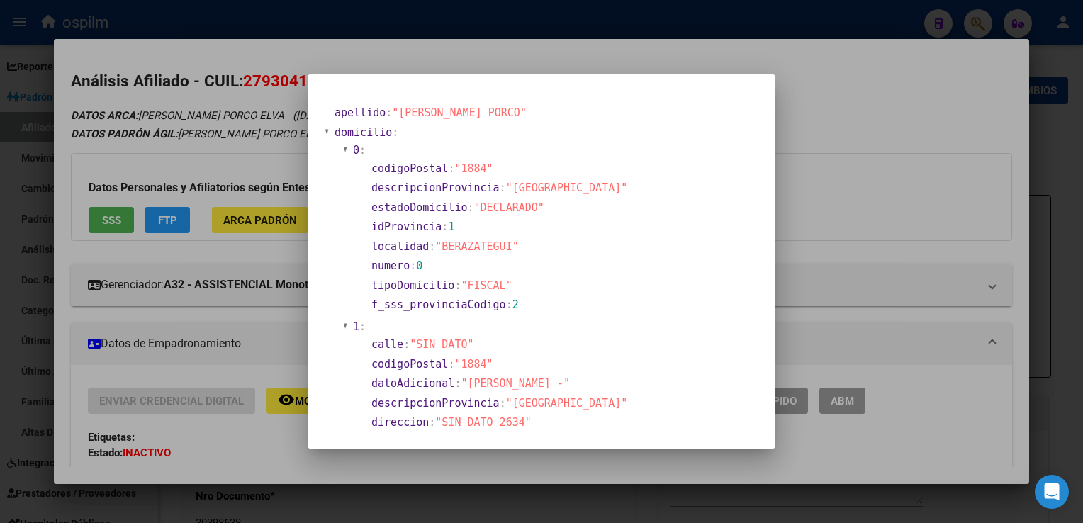
click at [852, 83] on div at bounding box center [541, 261] width 1083 height 523
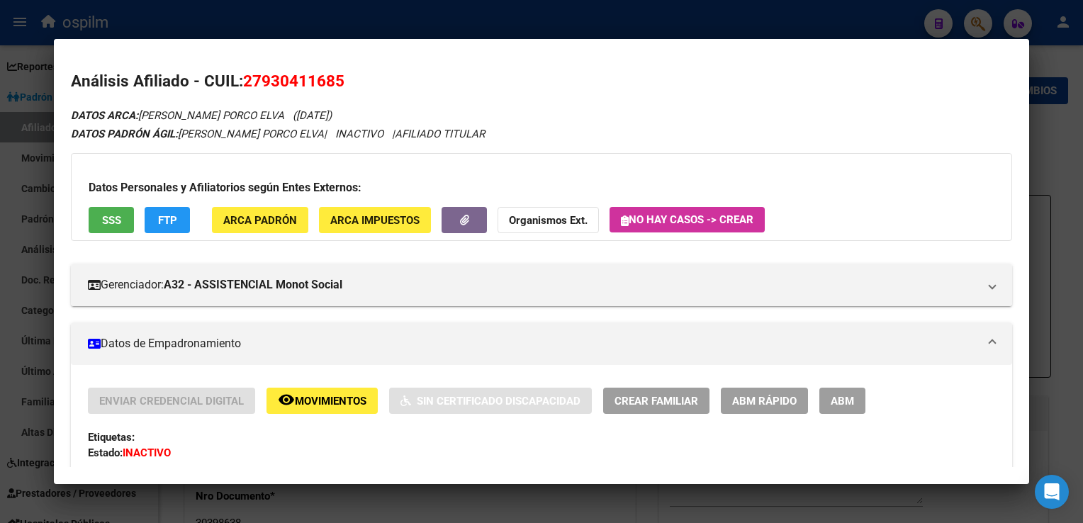
click at [368, 23] on div at bounding box center [541, 261] width 1083 height 523
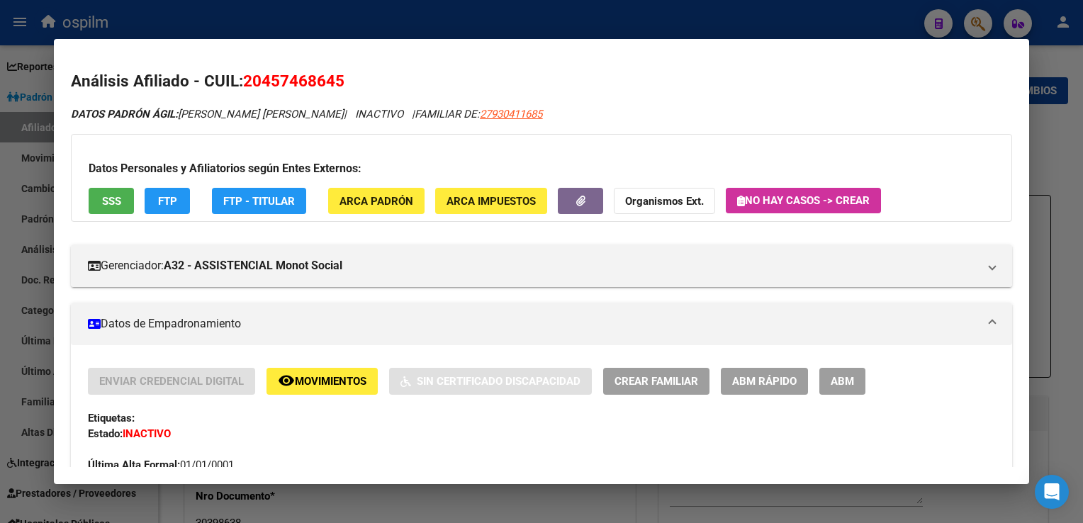
click at [368, 23] on div at bounding box center [541, 261] width 1083 height 523
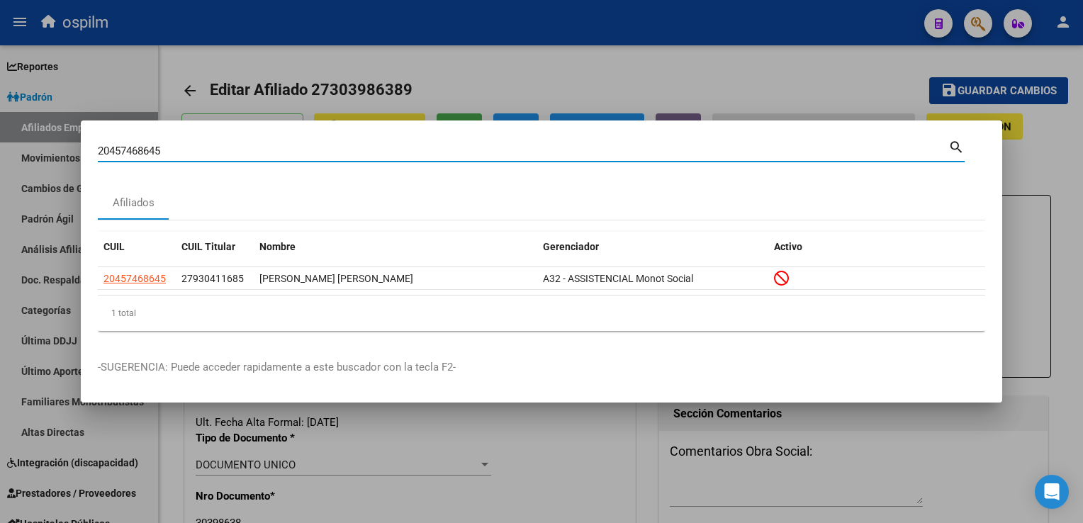
drag, startPoint x: 108, startPoint y: 152, endPoint x: 15, endPoint y: 153, distance: 93.6
click at [0, 155] on html "menu ospilm person Firma Express Reportes Ingresos Devengados Análisis Históric…" at bounding box center [541, 261] width 1083 height 523
paste input "3514342814"
type input "23514342814"
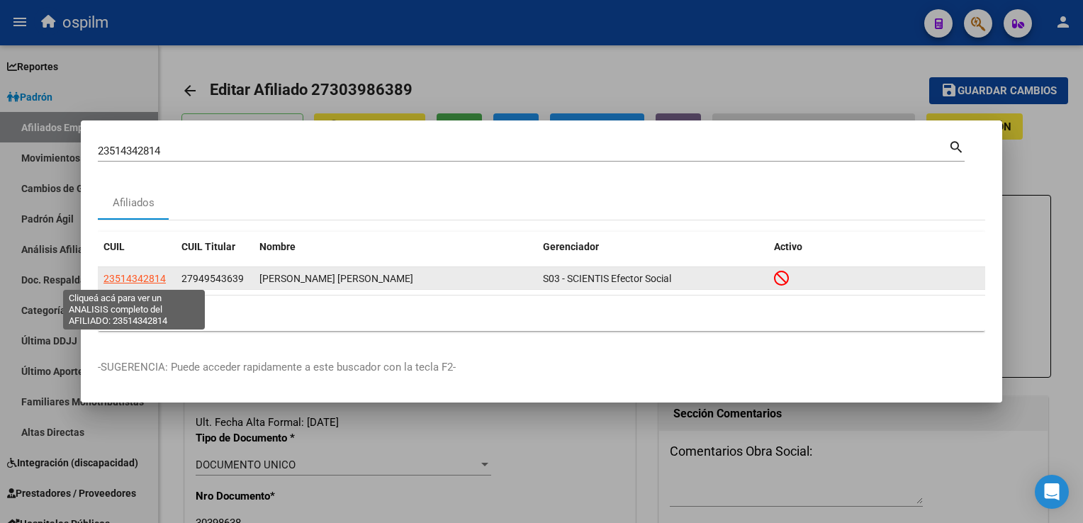
click at [126, 279] on span "23514342814" at bounding box center [135, 278] width 62 height 11
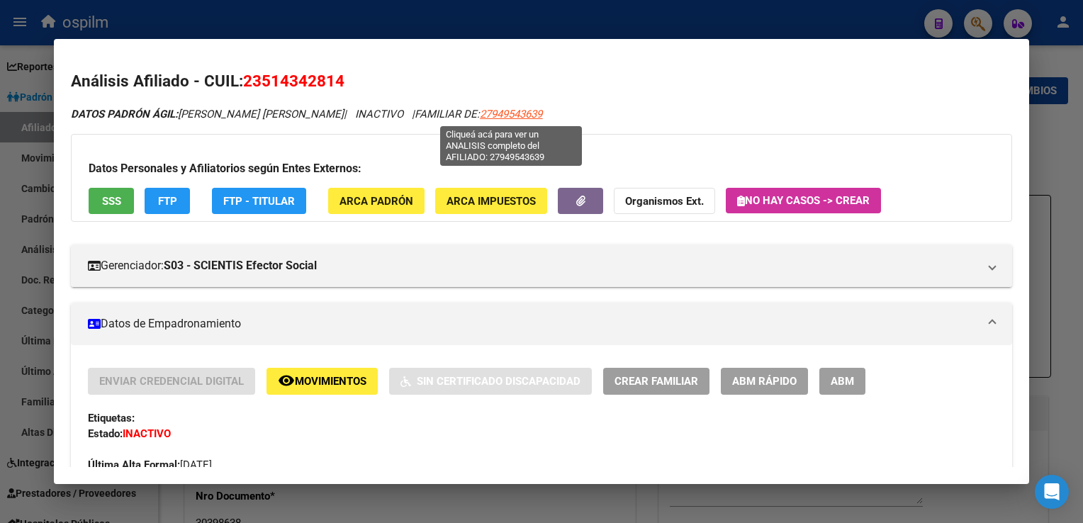
click at [503, 115] on span "27949543639" at bounding box center [511, 114] width 62 height 13
type textarea "27949543639"
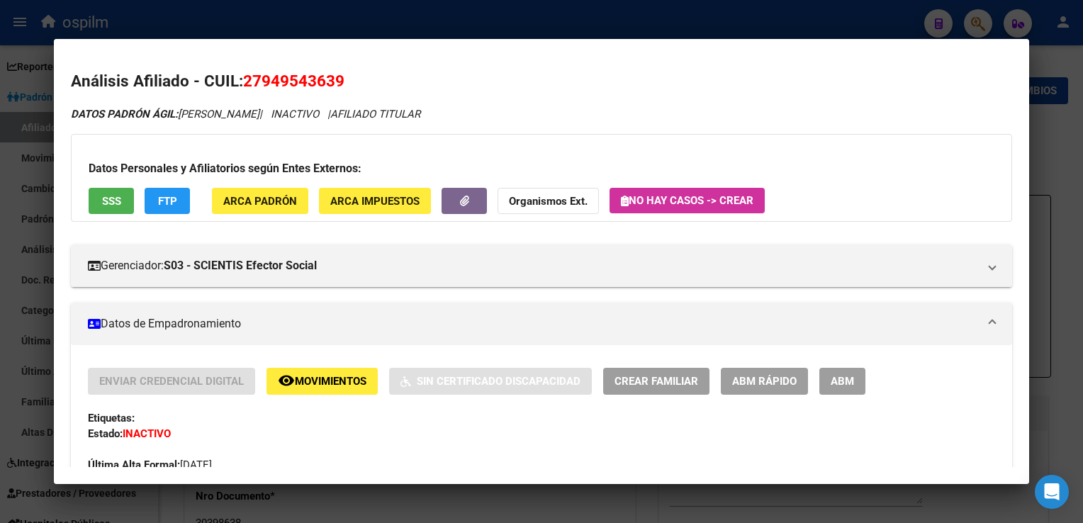
click at [111, 206] on span "SSS" at bounding box center [111, 201] width 19 height 13
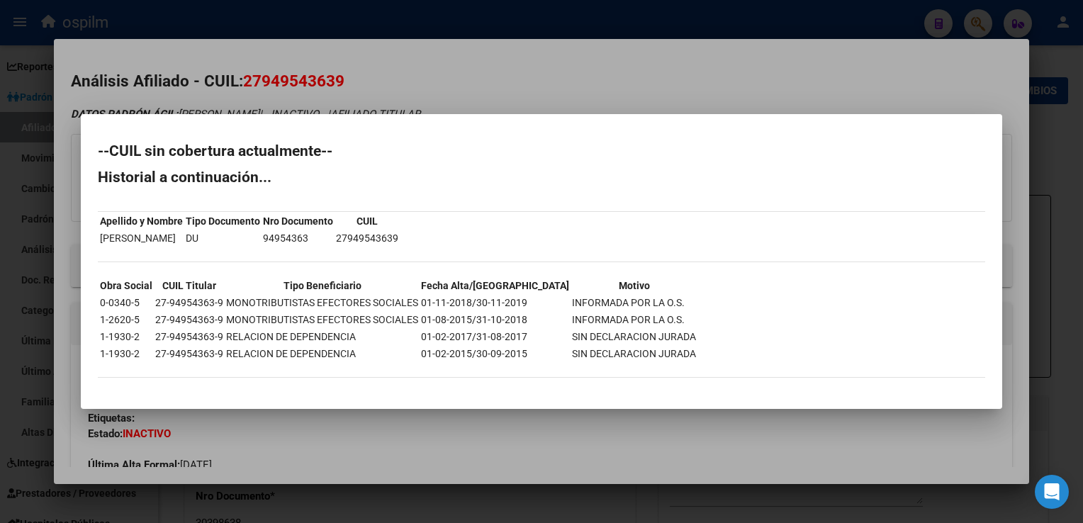
click at [470, 84] on div at bounding box center [541, 261] width 1083 height 523
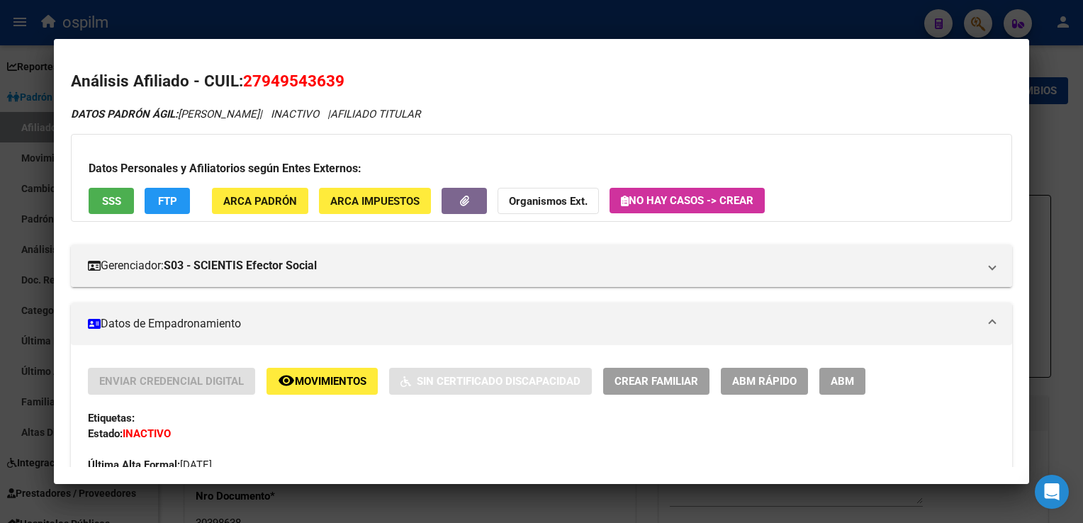
click at [182, 197] on button "FTP" at bounding box center [167, 201] width 45 height 26
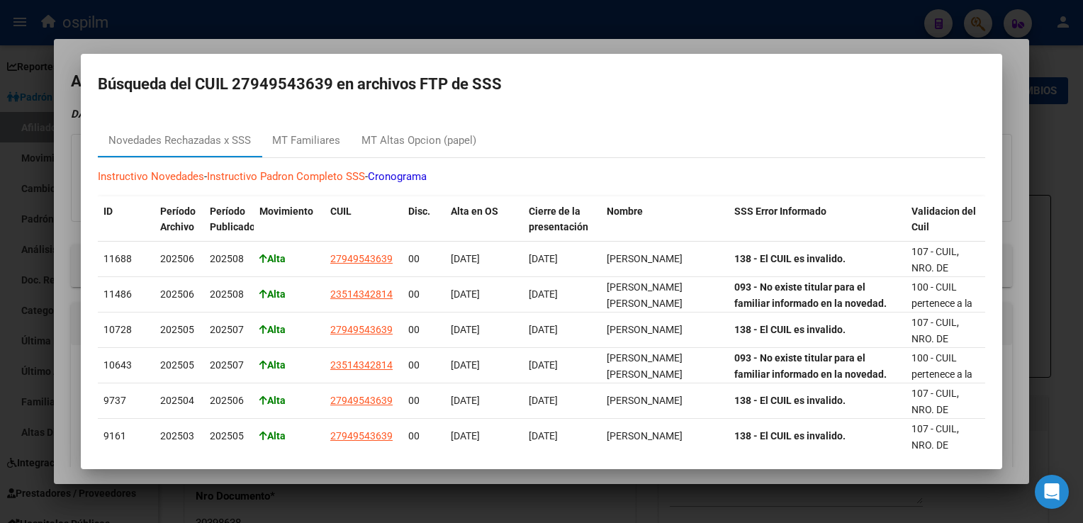
click at [537, 49] on div at bounding box center [541, 261] width 1083 height 523
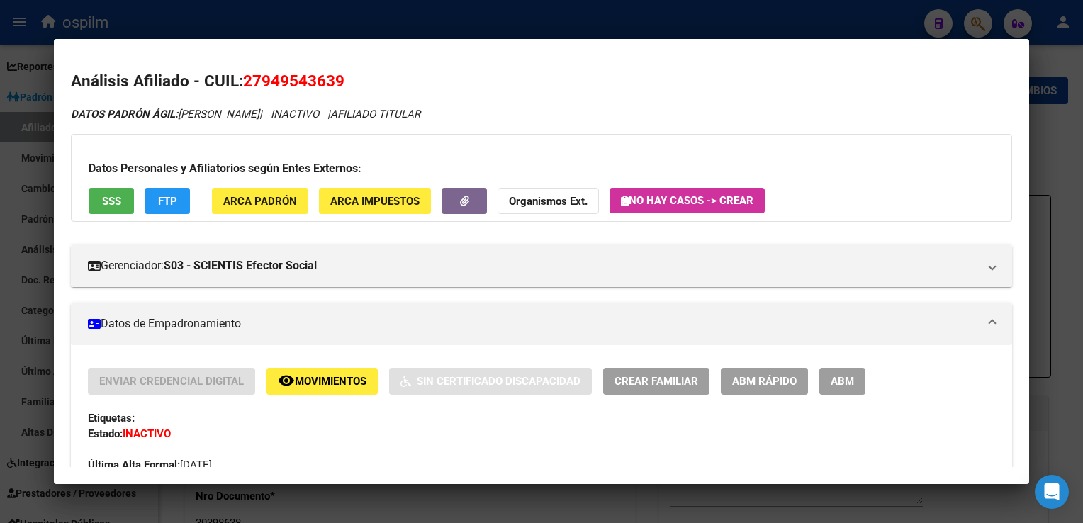
click at [281, 207] on span "ARCA Padrón" at bounding box center [260, 201] width 74 height 13
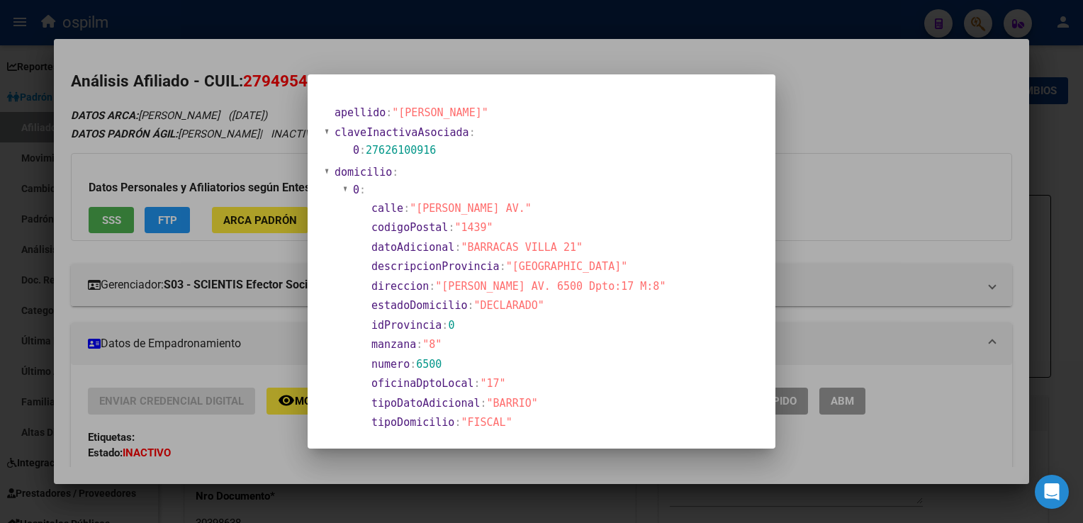
click at [885, 106] on div at bounding box center [541, 261] width 1083 height 523
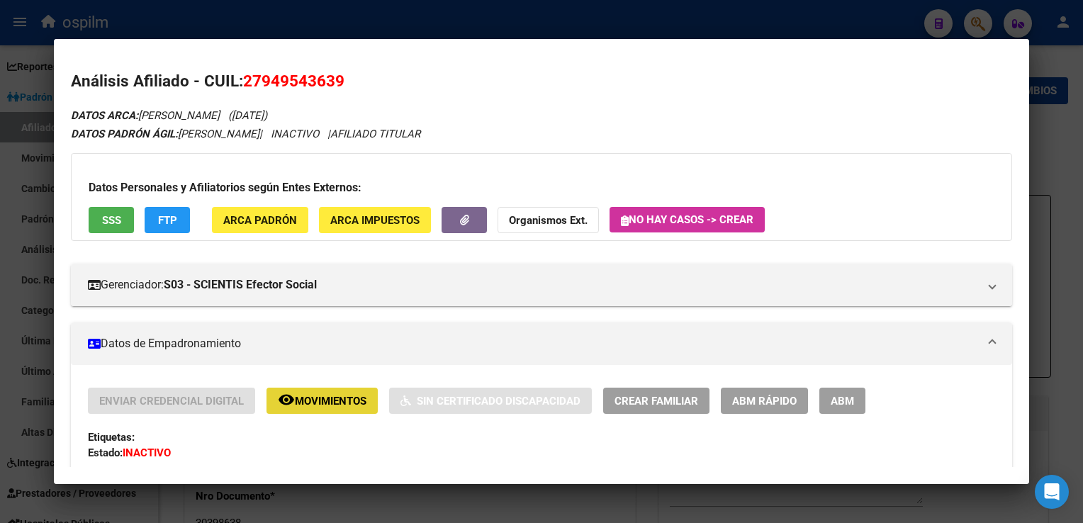
click at [313, 405] on span "Movimientos" at bounding box center [331, 401] width 72 height 13
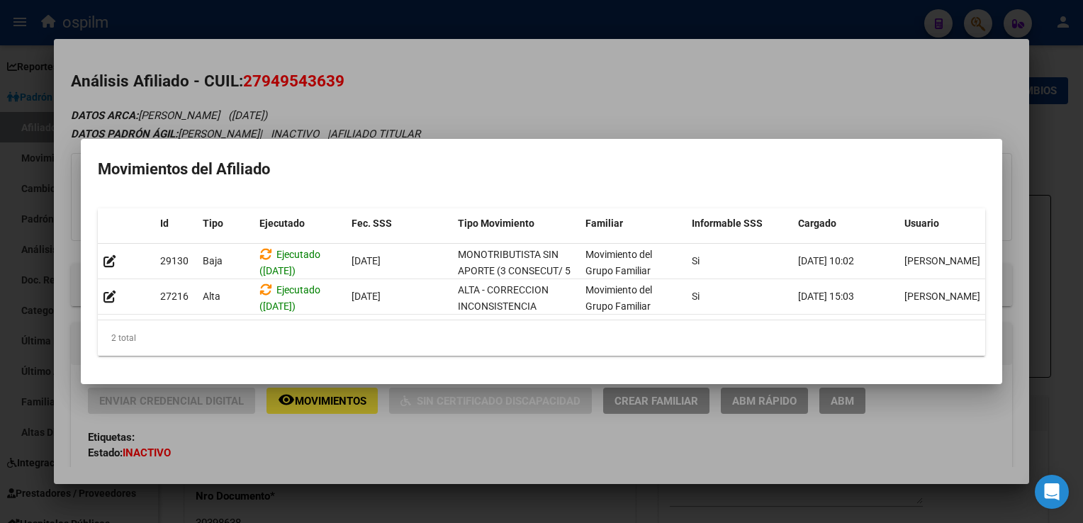
click at [502, 70] on div at bounding box center [541, 261] width 1083 height 523
